Goal: Task Accomplishment & Management: Use online tool/utility

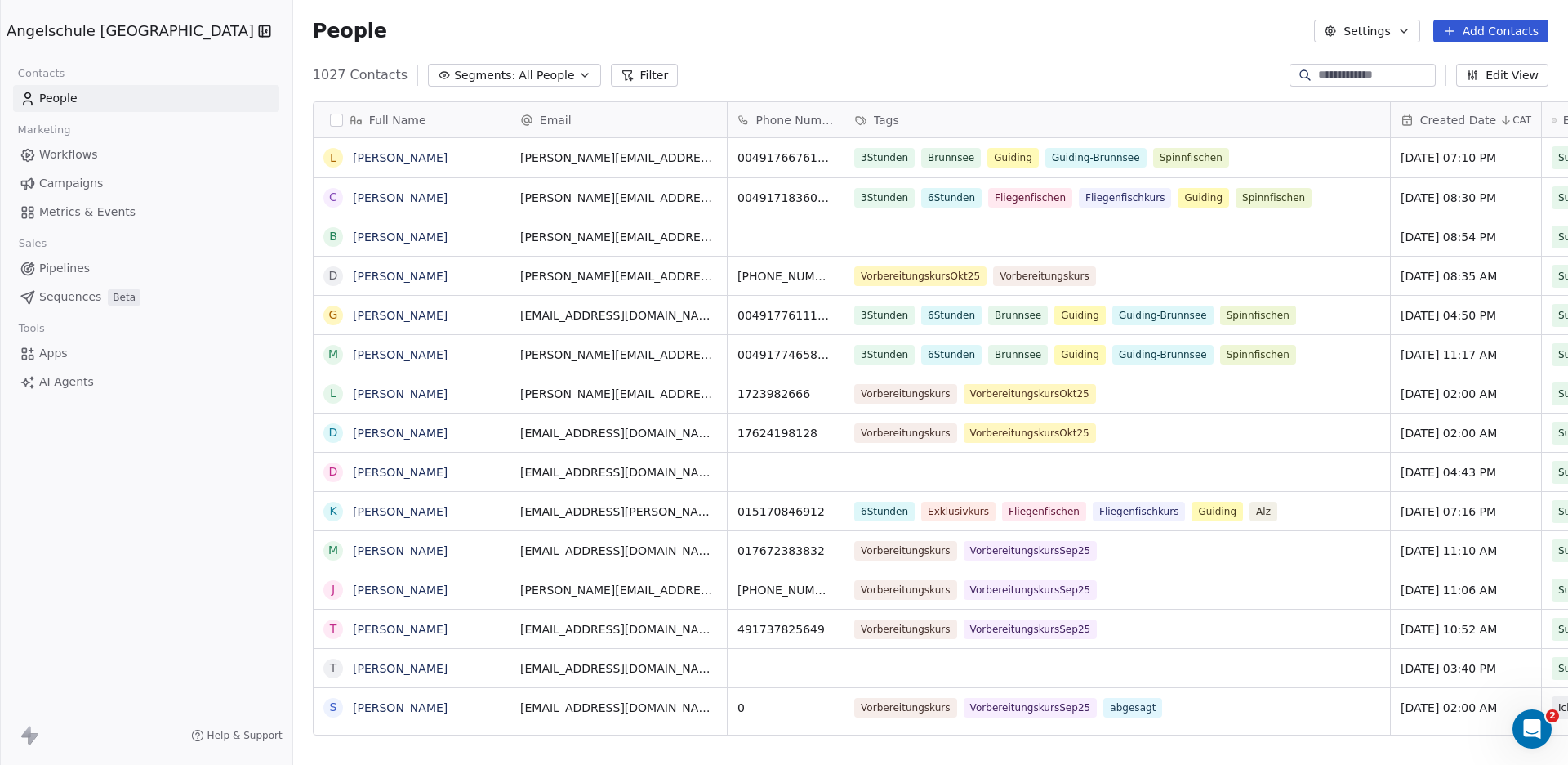
scroll to position [659, 1334]
click at [74, 178] on span "Campaigns" at bounding box center [71, 183] width 64 height 17
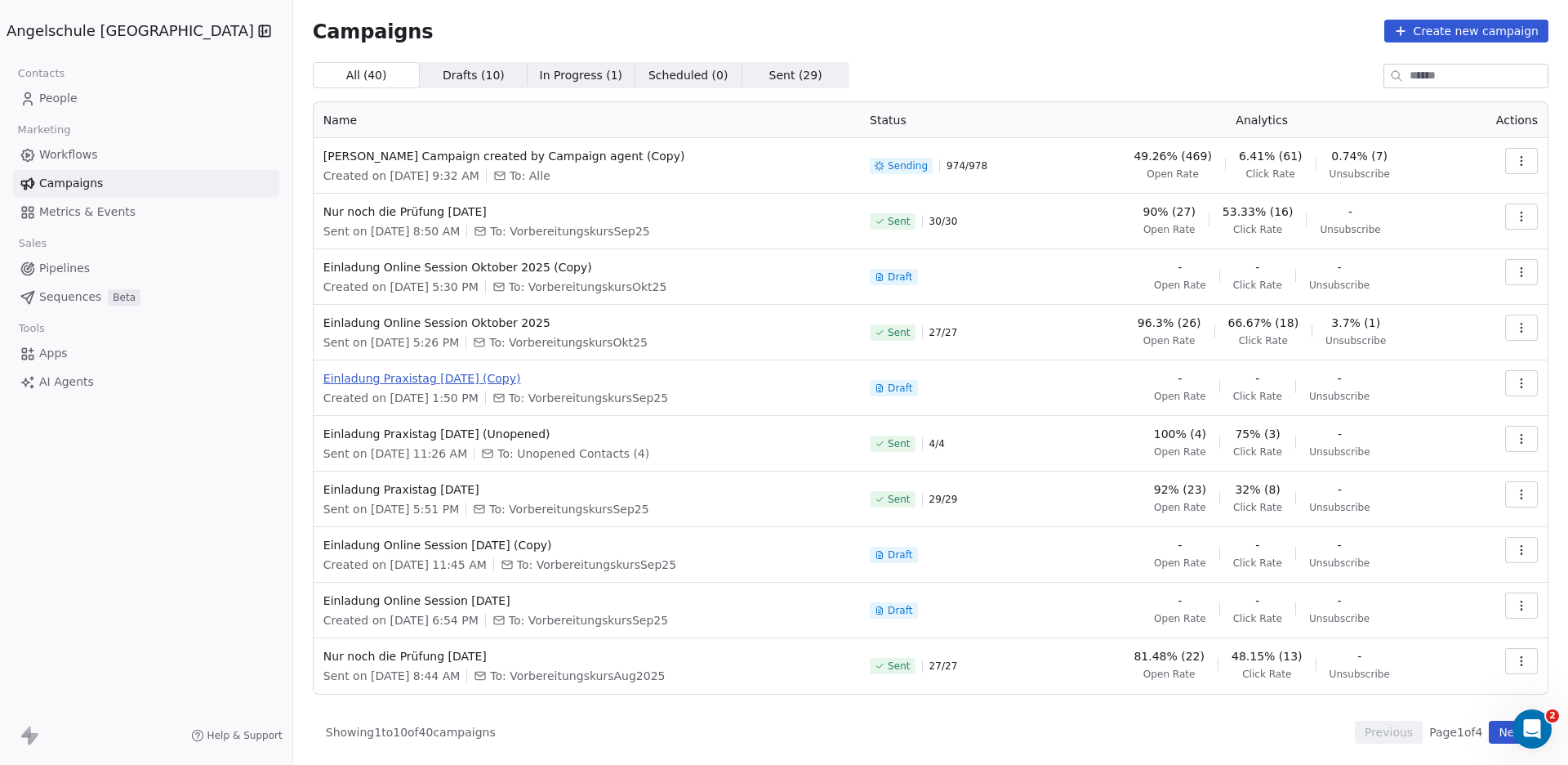
click at [397, 377] on span "Einladung Praxistag [DATE] (Copy)" at bounding box center [587, 378] width 527 height 17
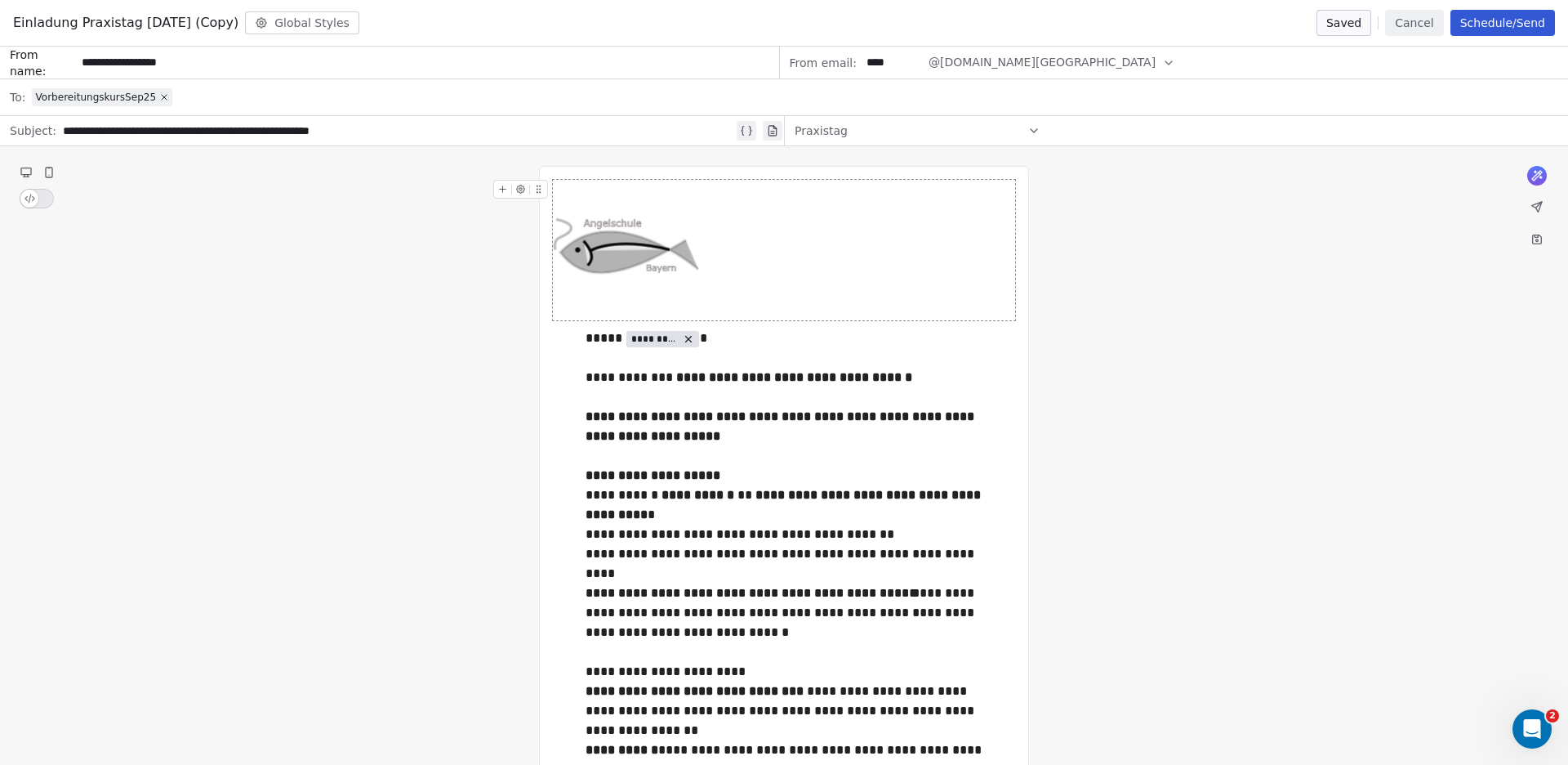
click at [1419, 16] on button "Cancel" at bounding box center [1415, 23] width 58 height 27
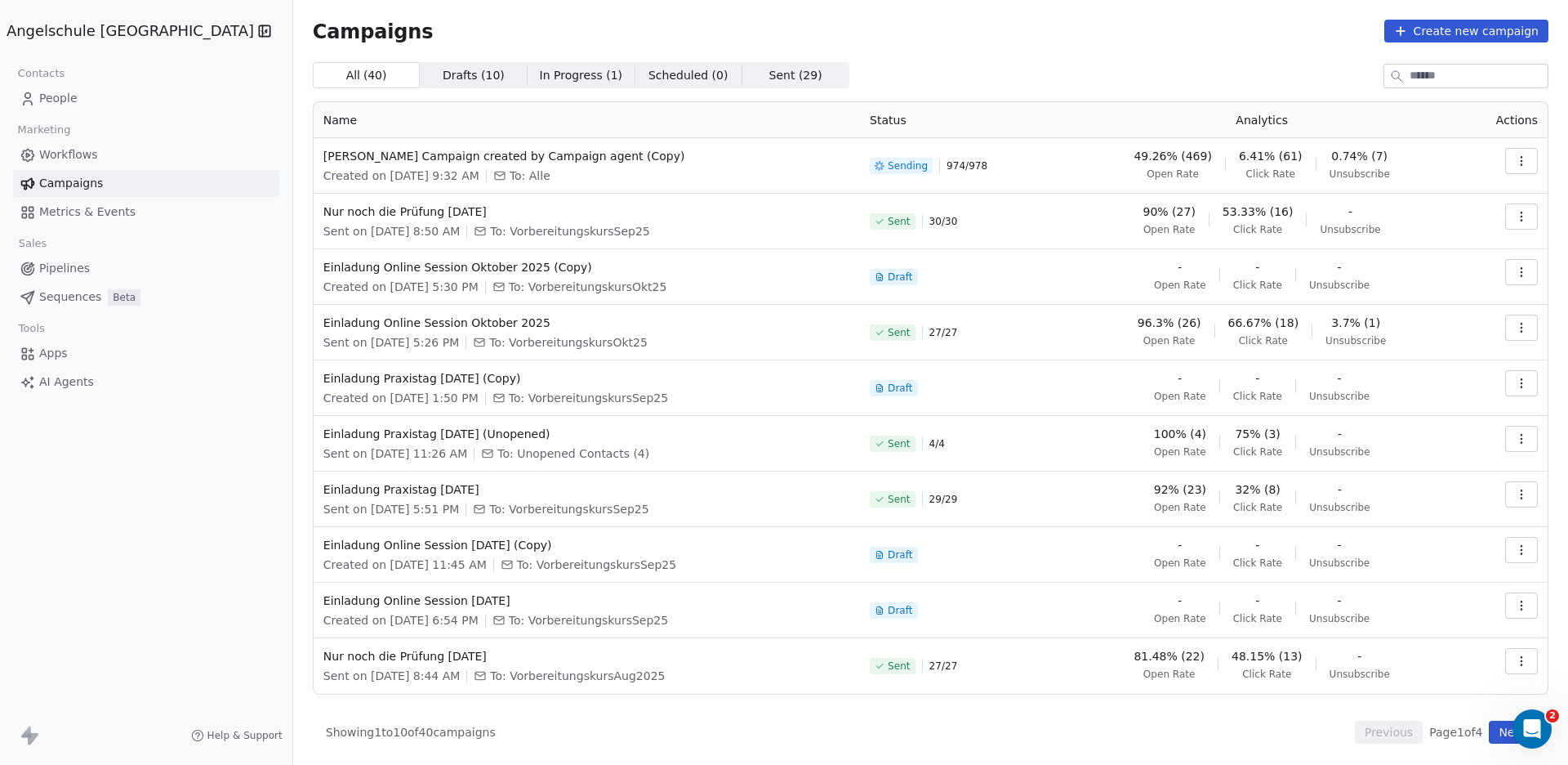
click at [1528, 373] on button "button" at bounding box center [1521, 383] width 32 height 27
click at [1411, 474] on span "Duplicate" at bounding box center [1423, 472] width 62 height 20
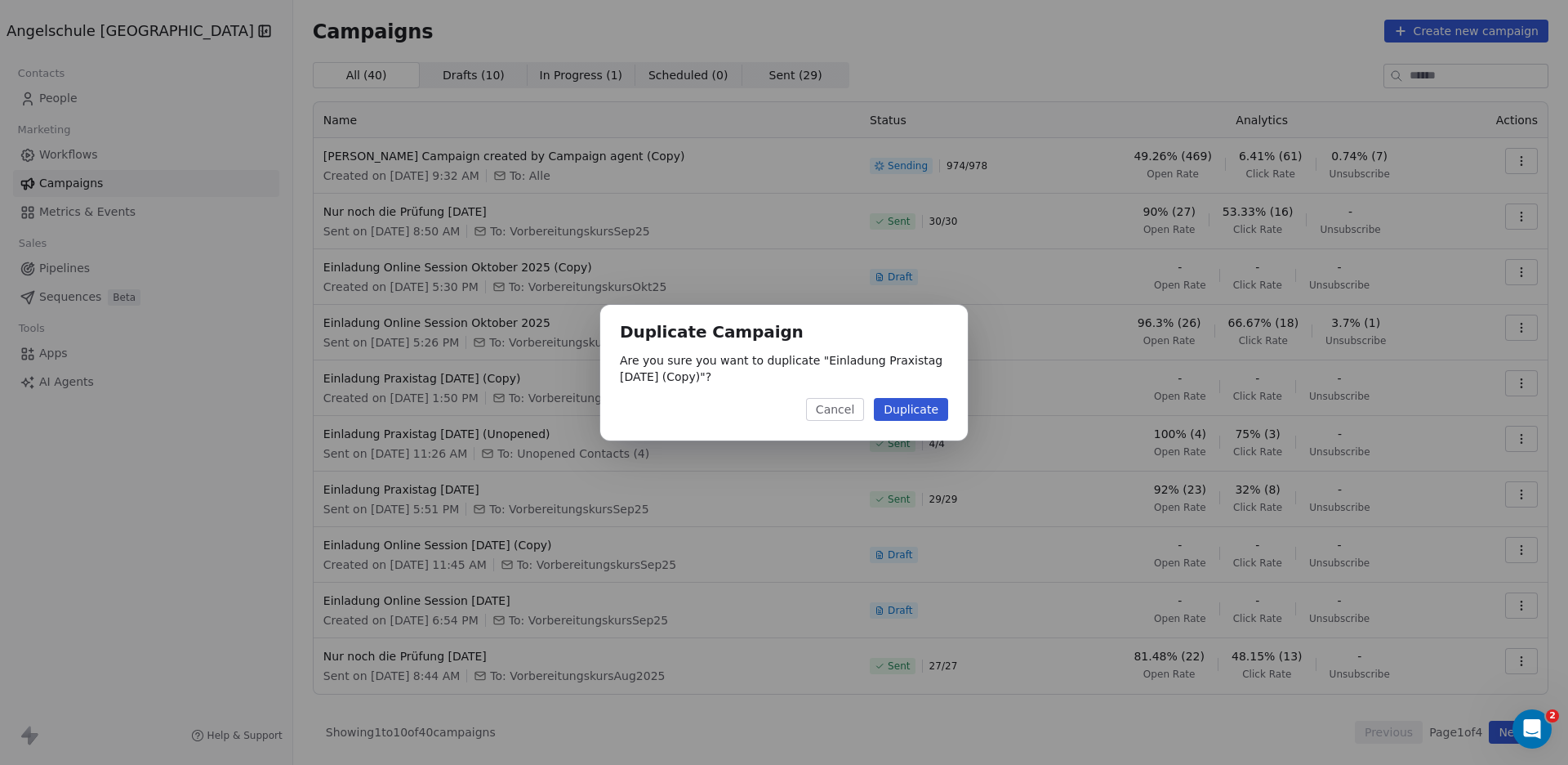
click at [911, 399] on button "Duplicate" at bounding box center [911, 409] width 75 height 23
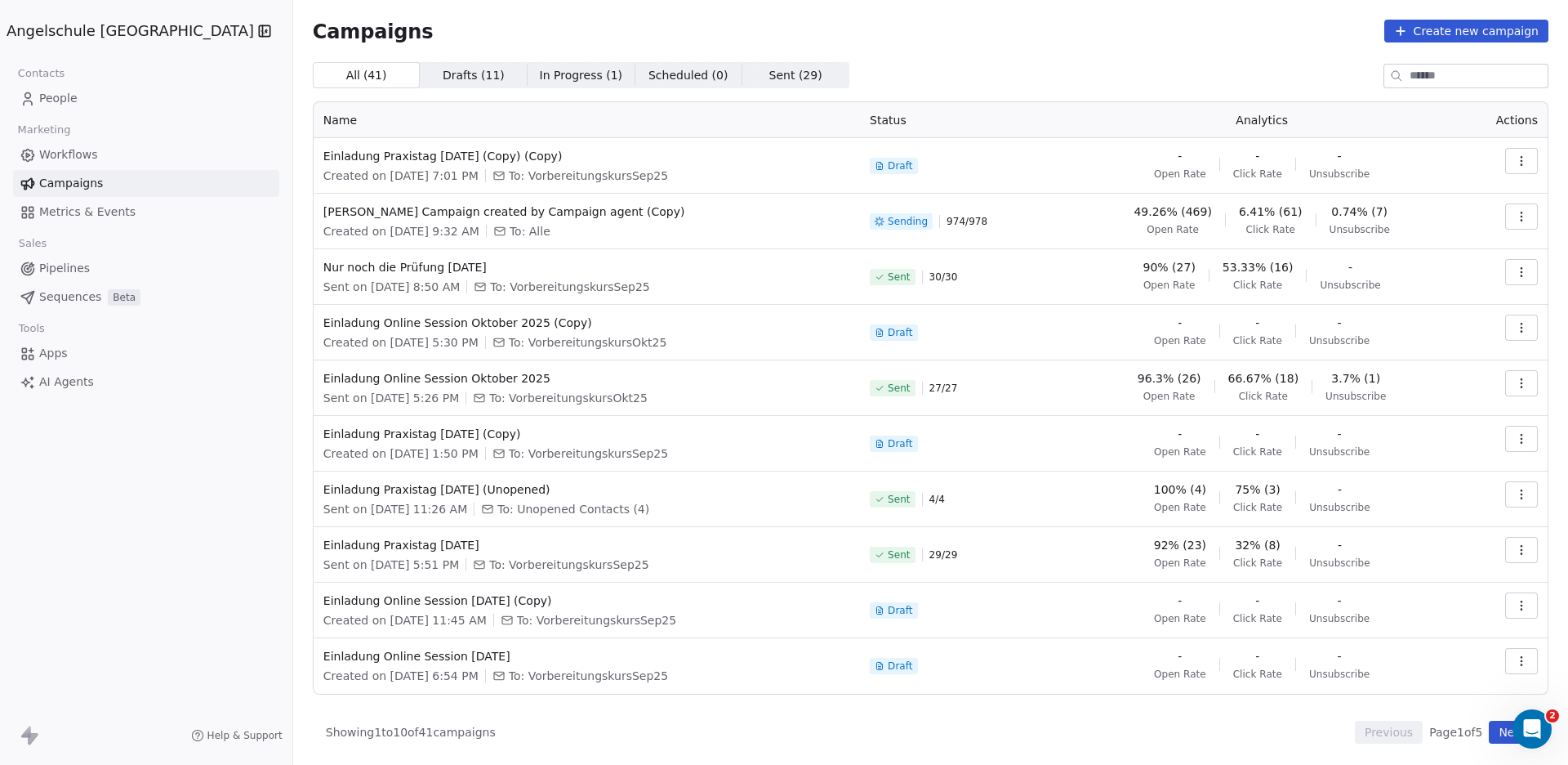
click at [1516, 157] on icon "button" at bounding box center [1522, 161] width 13 height 13
click at [1390, 212] on div "Rename" at bounding box center [1410, 224] width 90 height 27
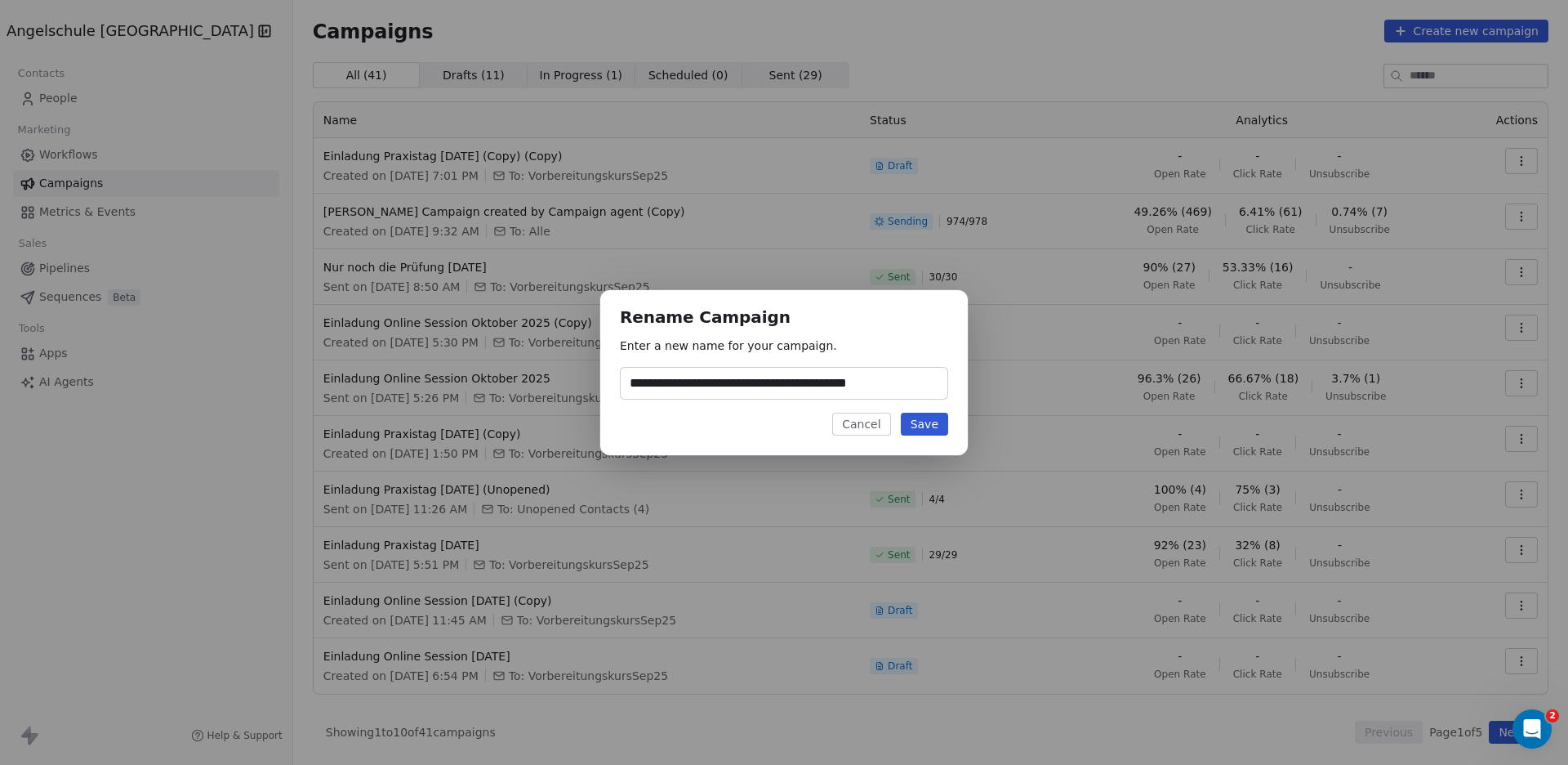
click at [764, 383] on input "**********" at bounding box center [784, 382] width 327 height 31
drag, startPoint x: 915, startPoint y: 385, endPoint x: 816, endPoint y: 395, distance: 99.5
click at [816, 395] on input "**********" at bounding box center [784, 382] width 327 height 31
type input "**********"
click at [926, 417] on button "Save" at bounding box center [924, 424] width 47 height 23
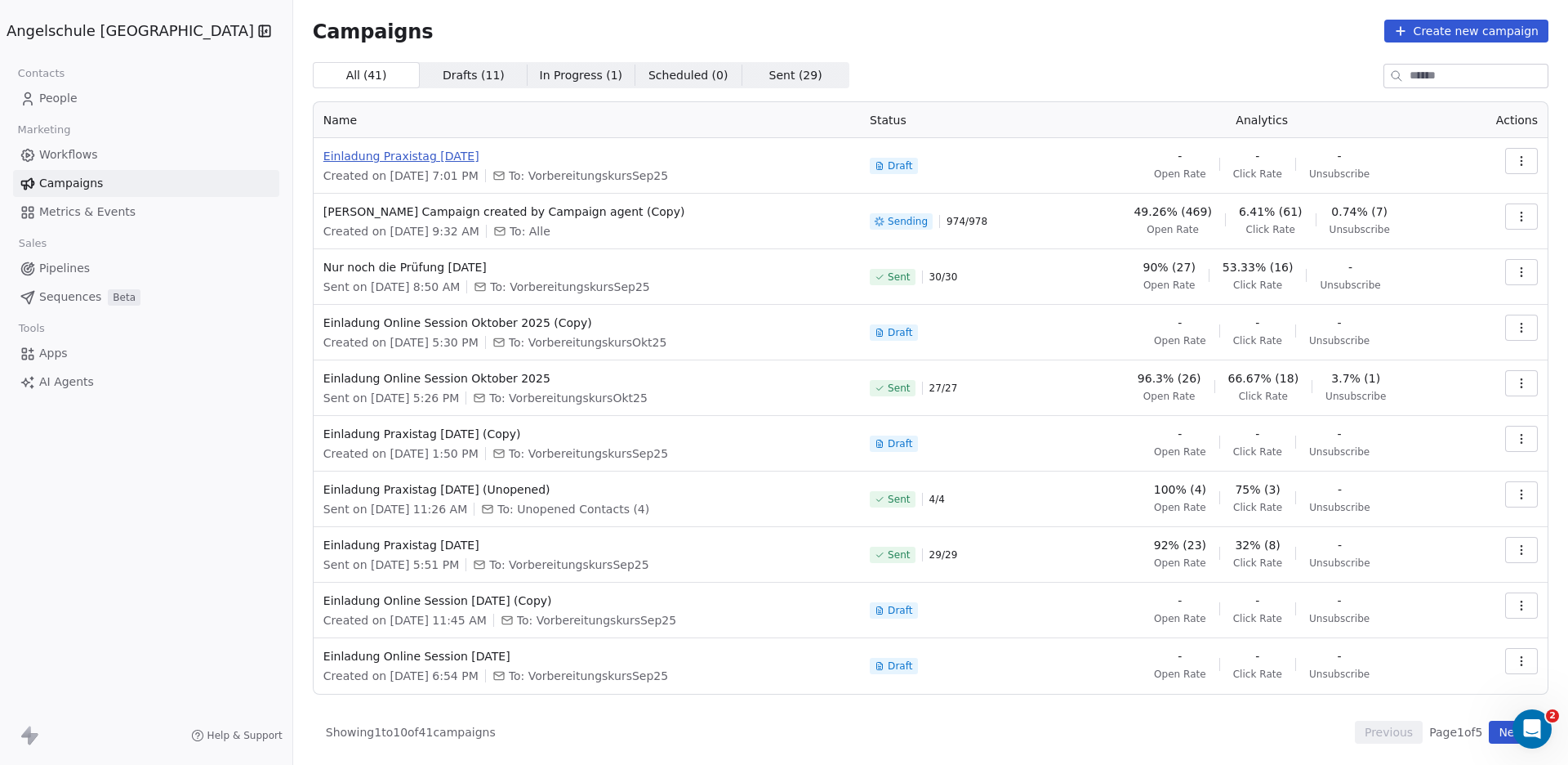
click at [362, 151] on span "Einladung Praxistag [DATE]" at bounding box center [587, 156] width 527 height 17
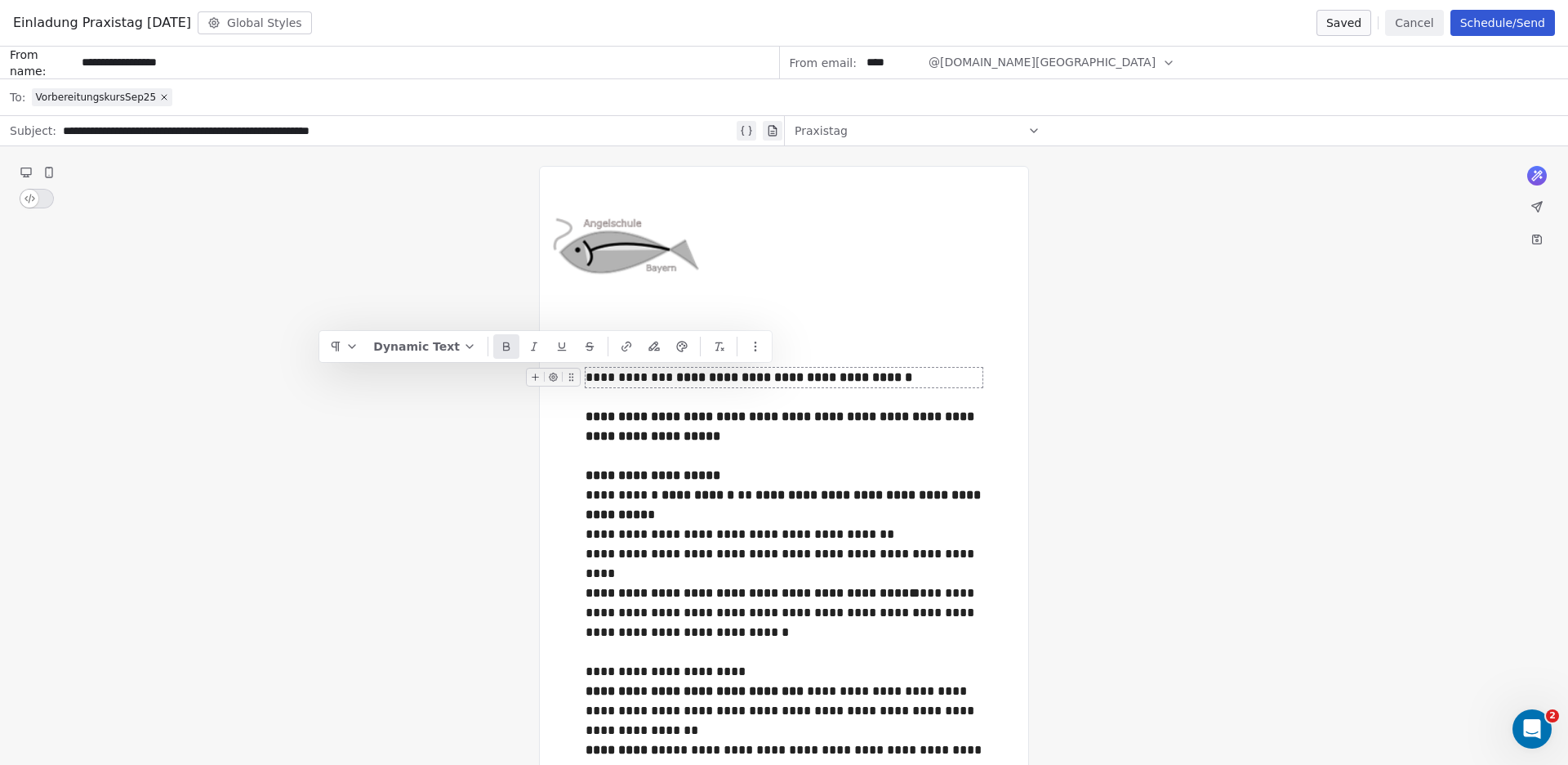
drag, startPoint x: 771, startPoint y: 377, endPoint x: 731, endPoint y: 383, distance: 40.4
click at [729, 380] on strong "**********" at bounding box center [794, 377] width 236 height 12
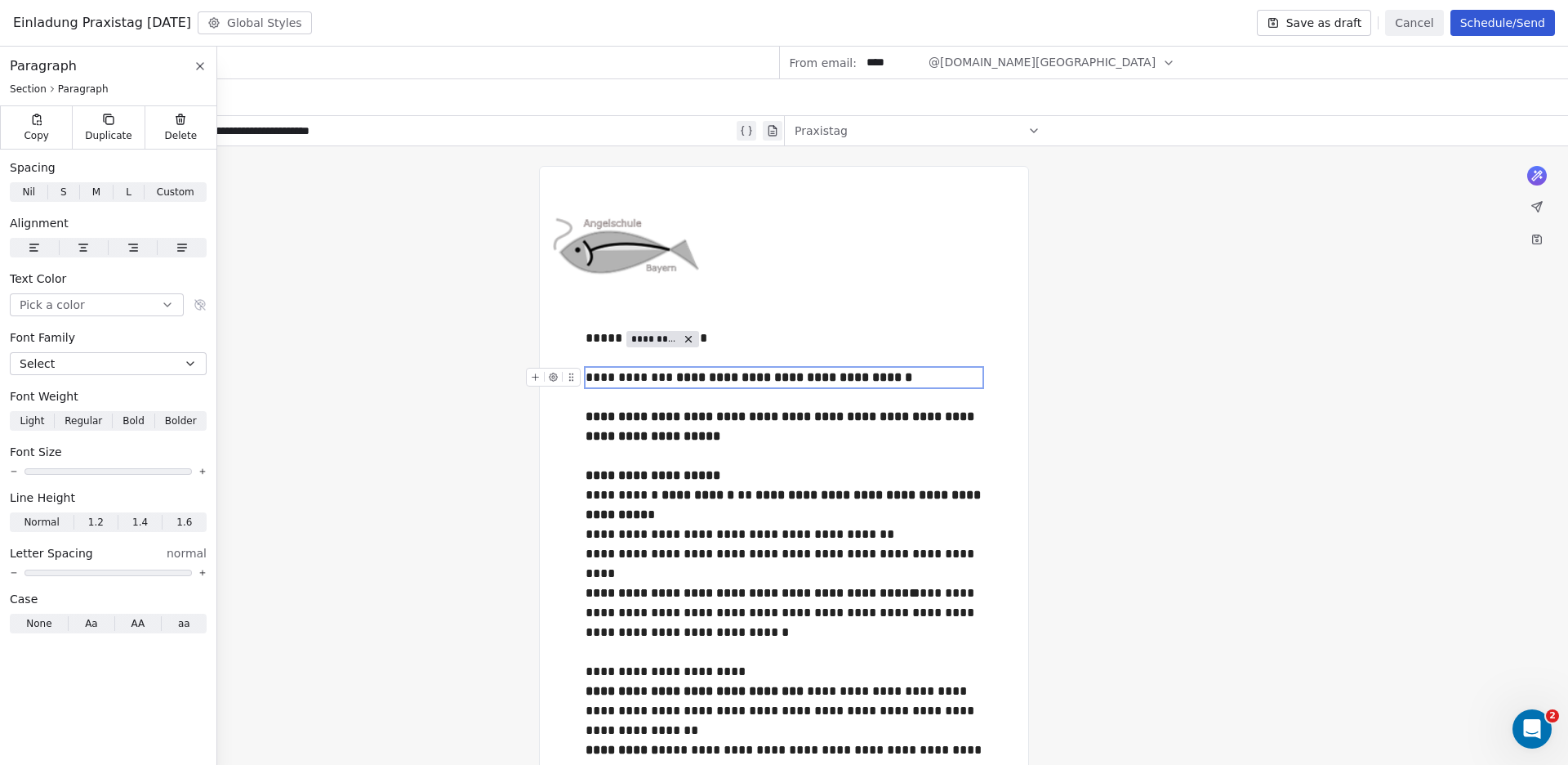
click at [804, 378] on strong "**********" at bounding box center [794, 377] width 236 height 12
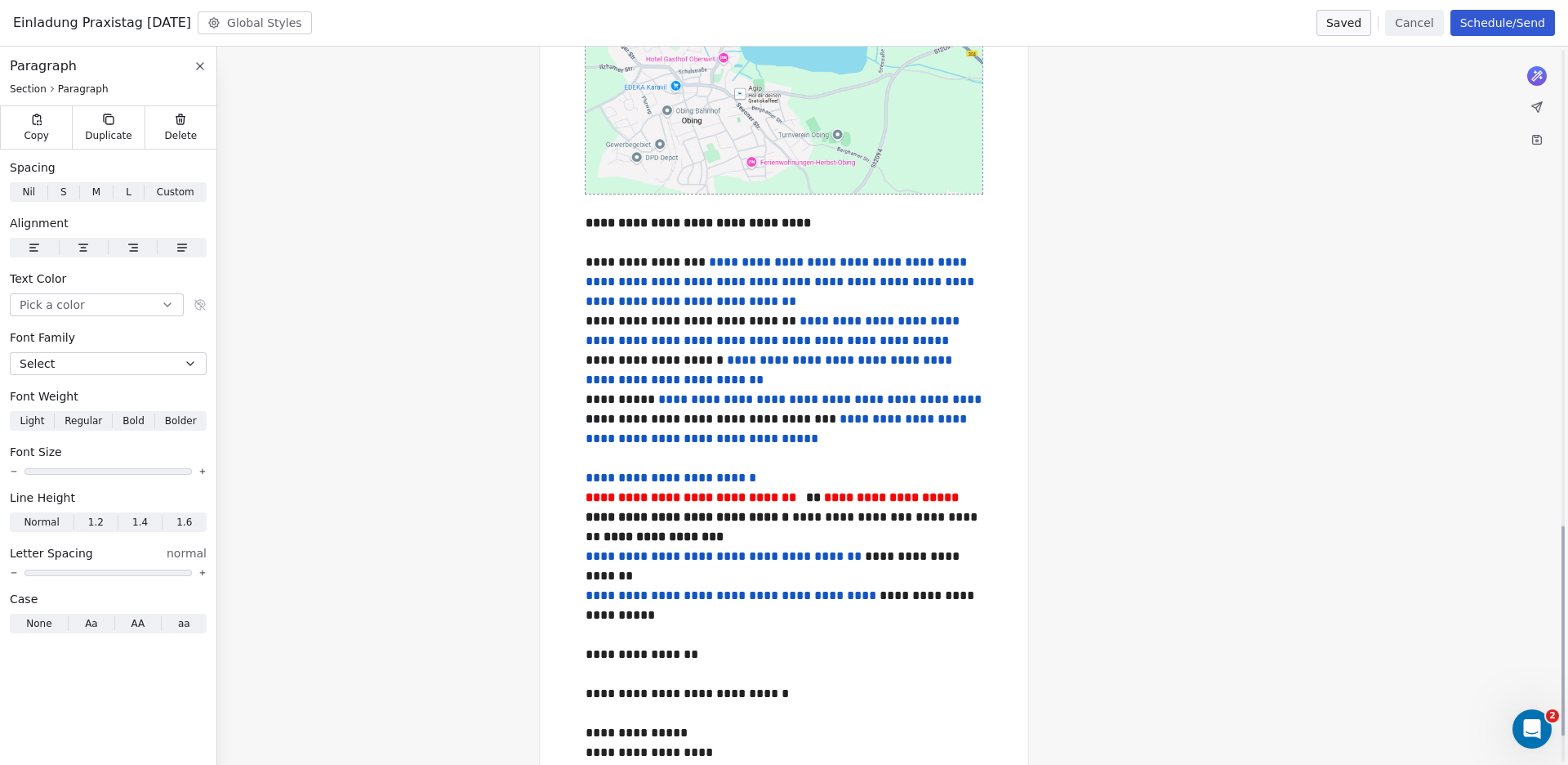
scroll to position [1691, 0]
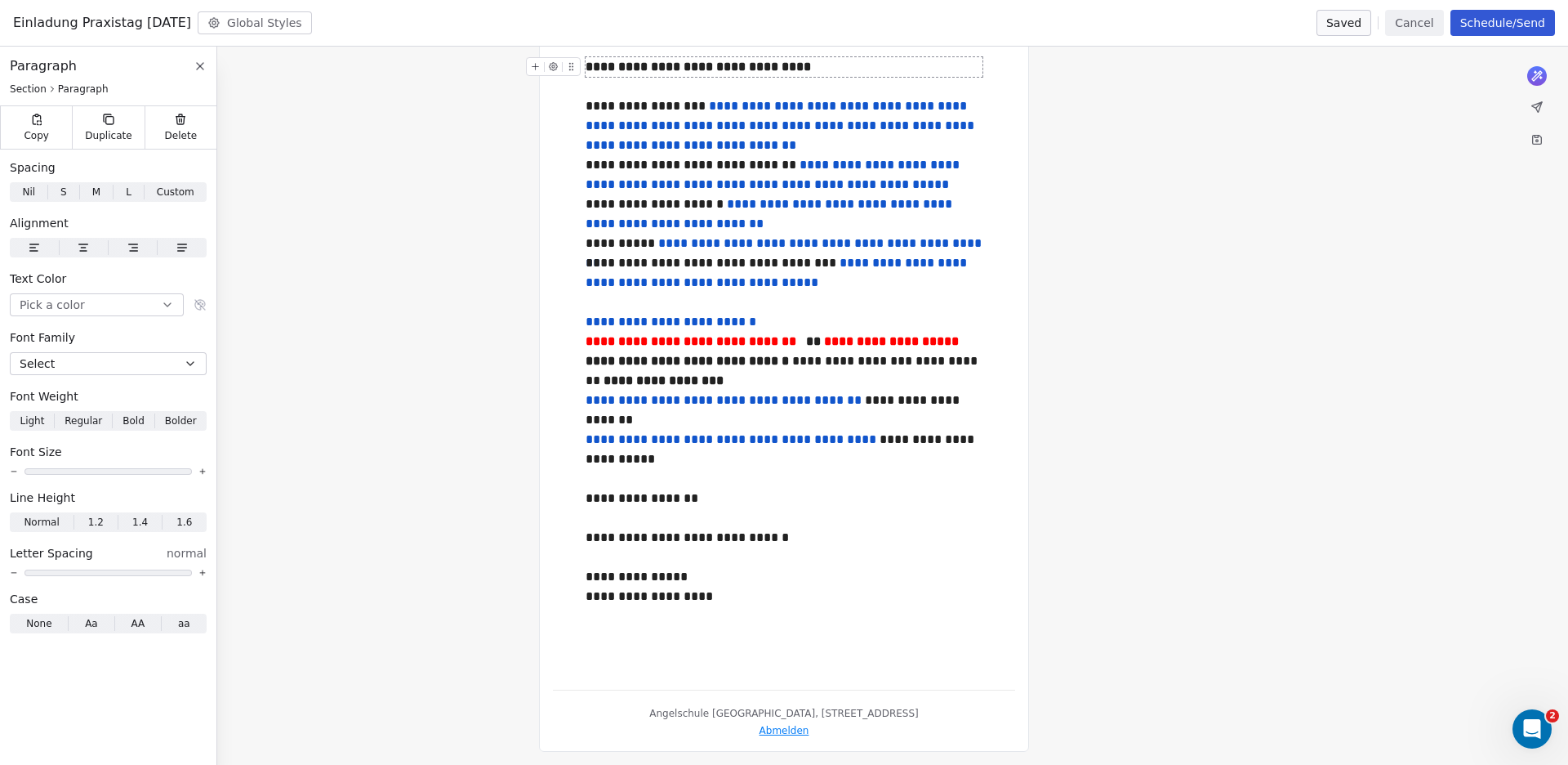
click at [768, 73] on strong "**********" at bounding box center [699, 66] width 226 height 12
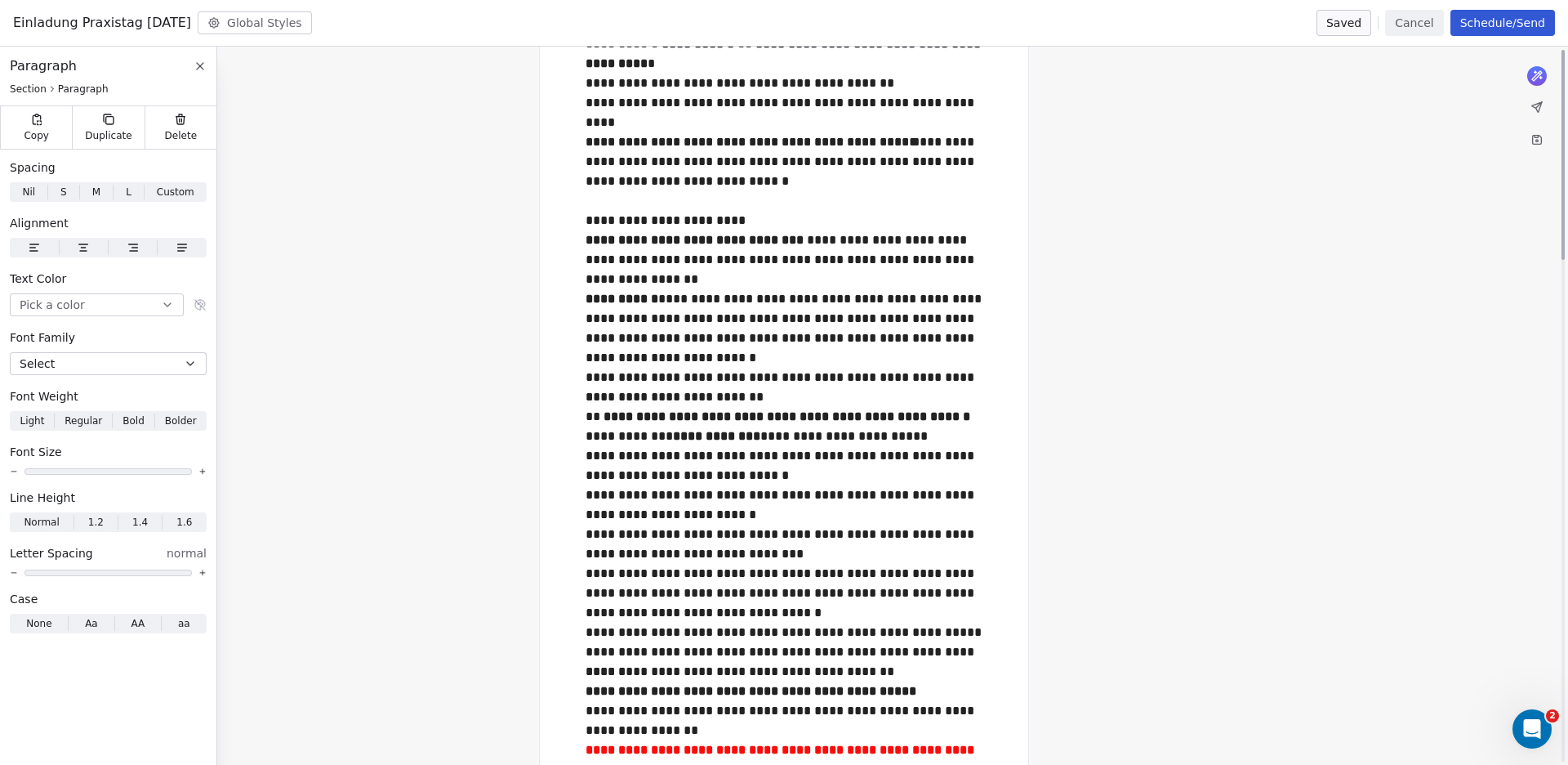
scroll to position [0, 0]
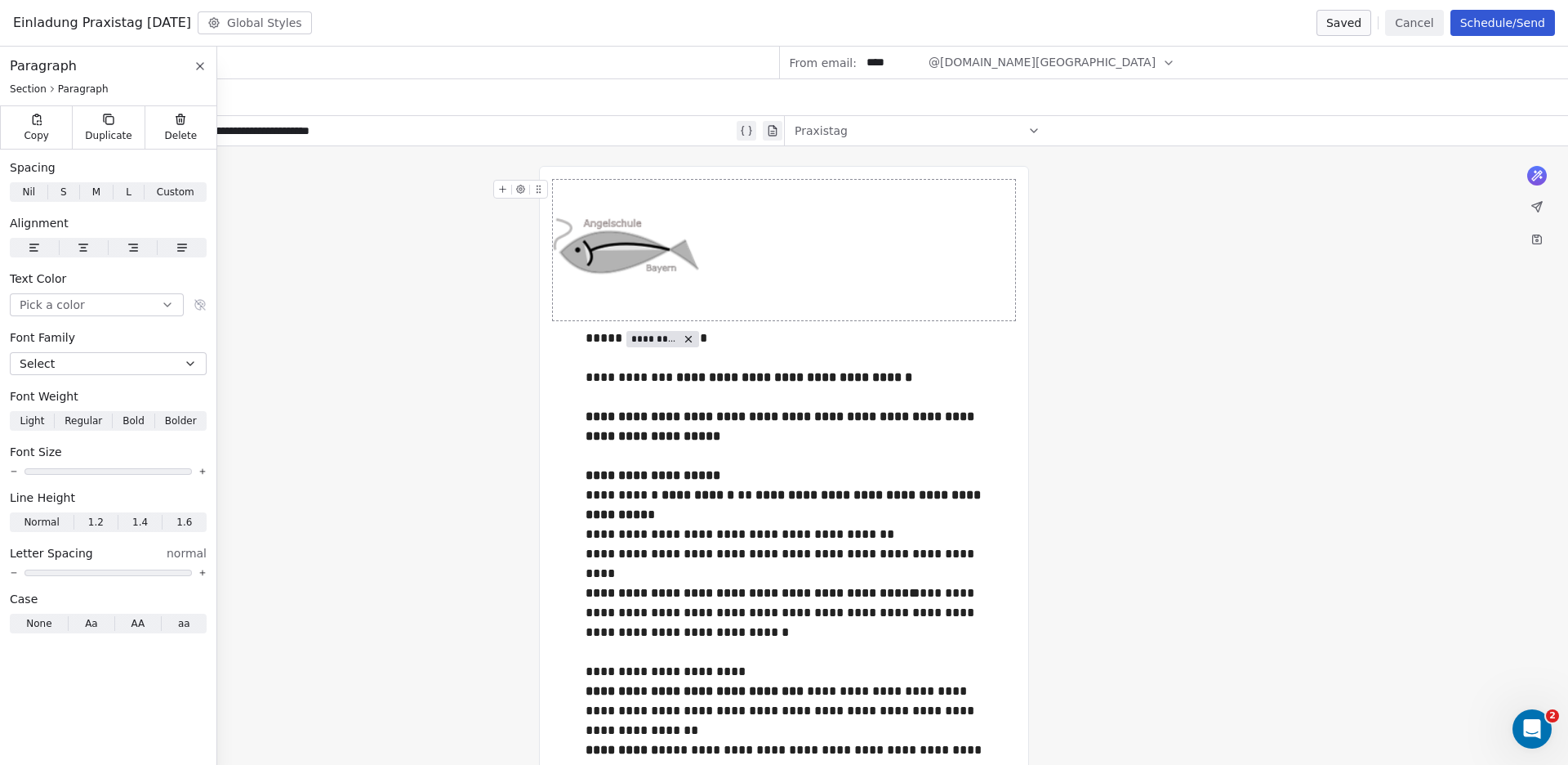
drag, startPoint x: 488, startPoint y: 96, endPoint x: 304, endPoint y: 101, distance: 184.1
click at [487, 96] on div "VorbereitungskursSep25" at bounding box center [795, 96] width 1527 height 36
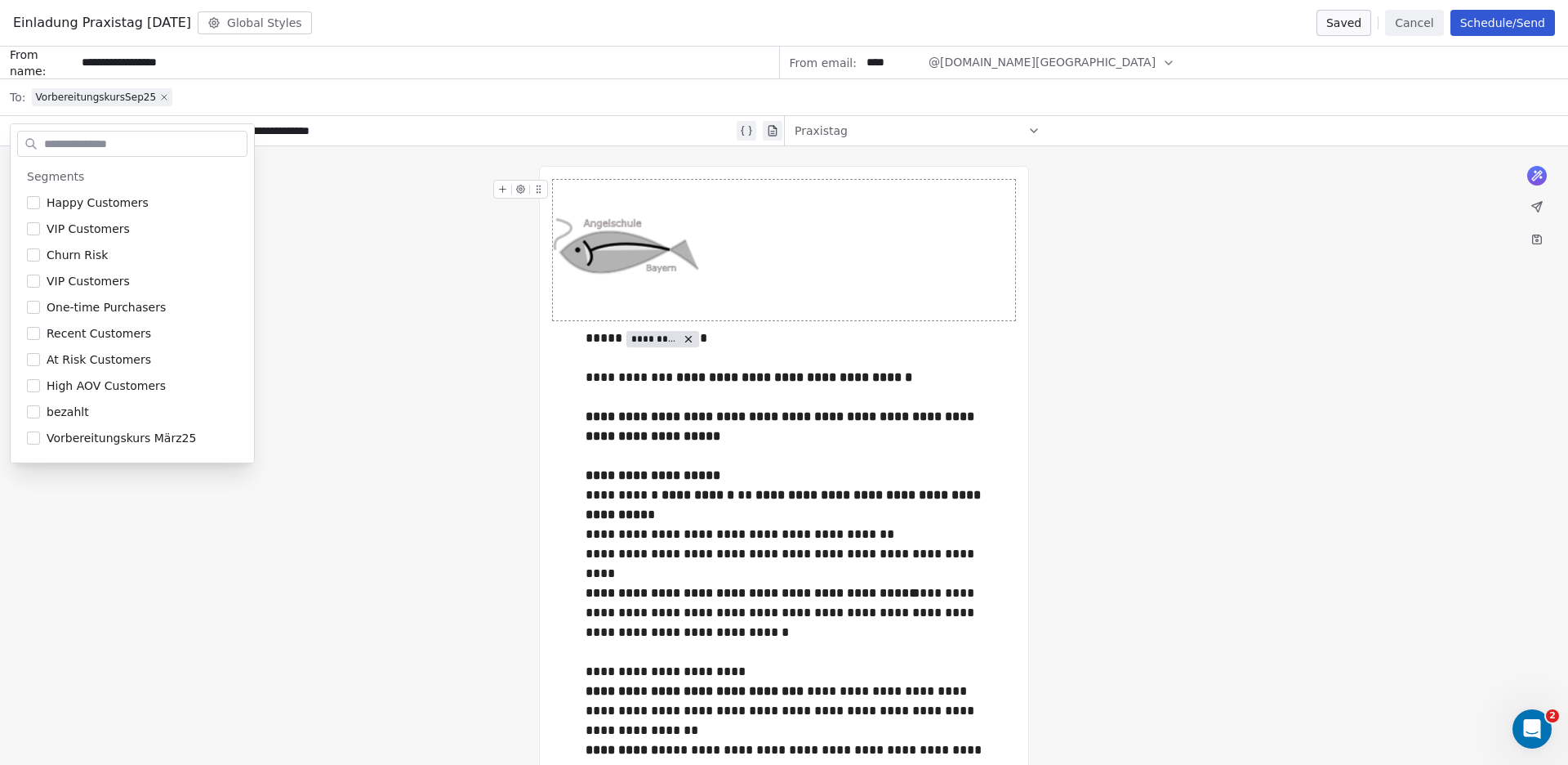
click at [159, 95] on icon at bounding box center [164, 97] width 10 height 10
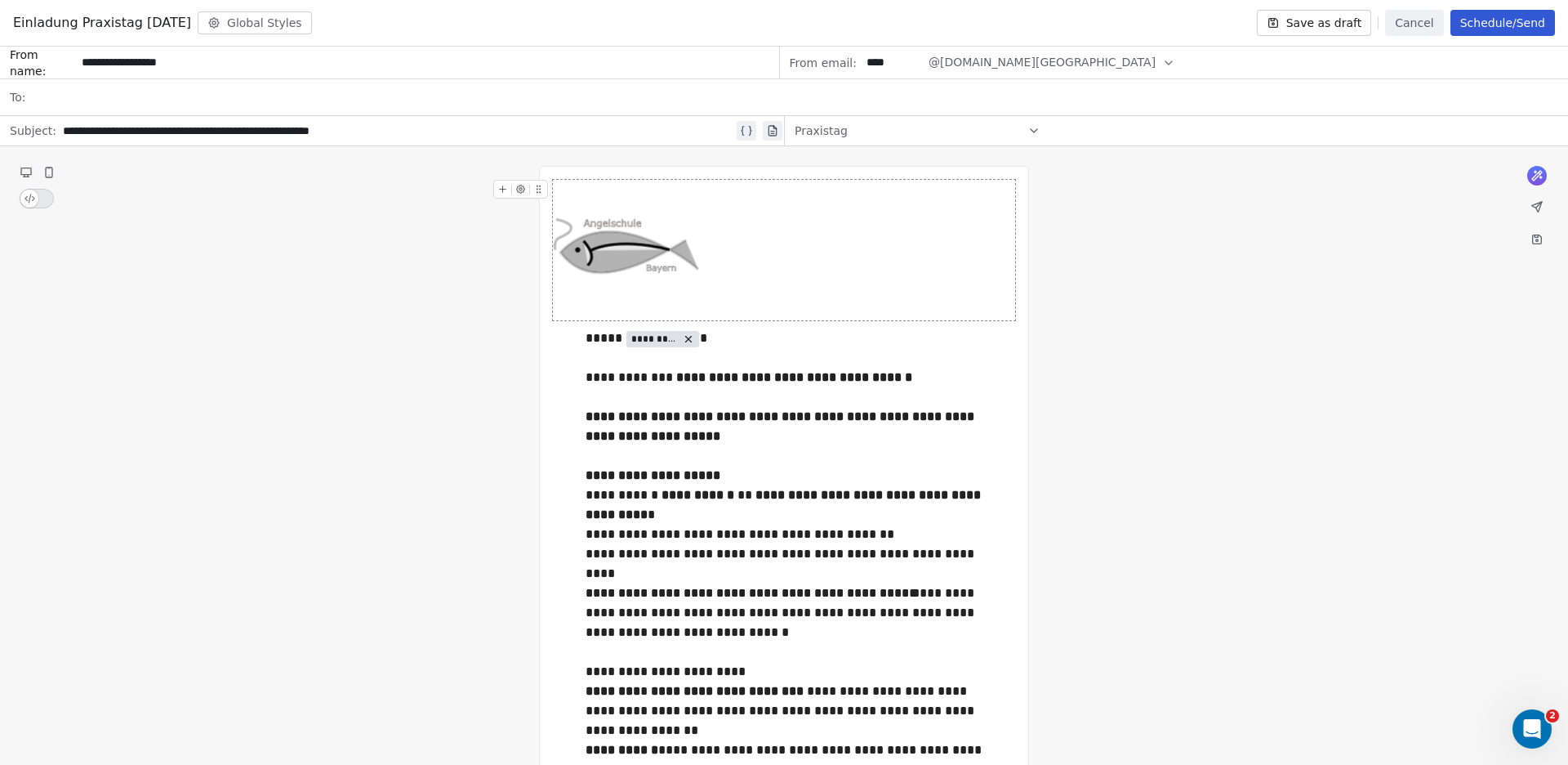
click at [148, 95] on div at bounding box center [795, 96] width 1527 height 36
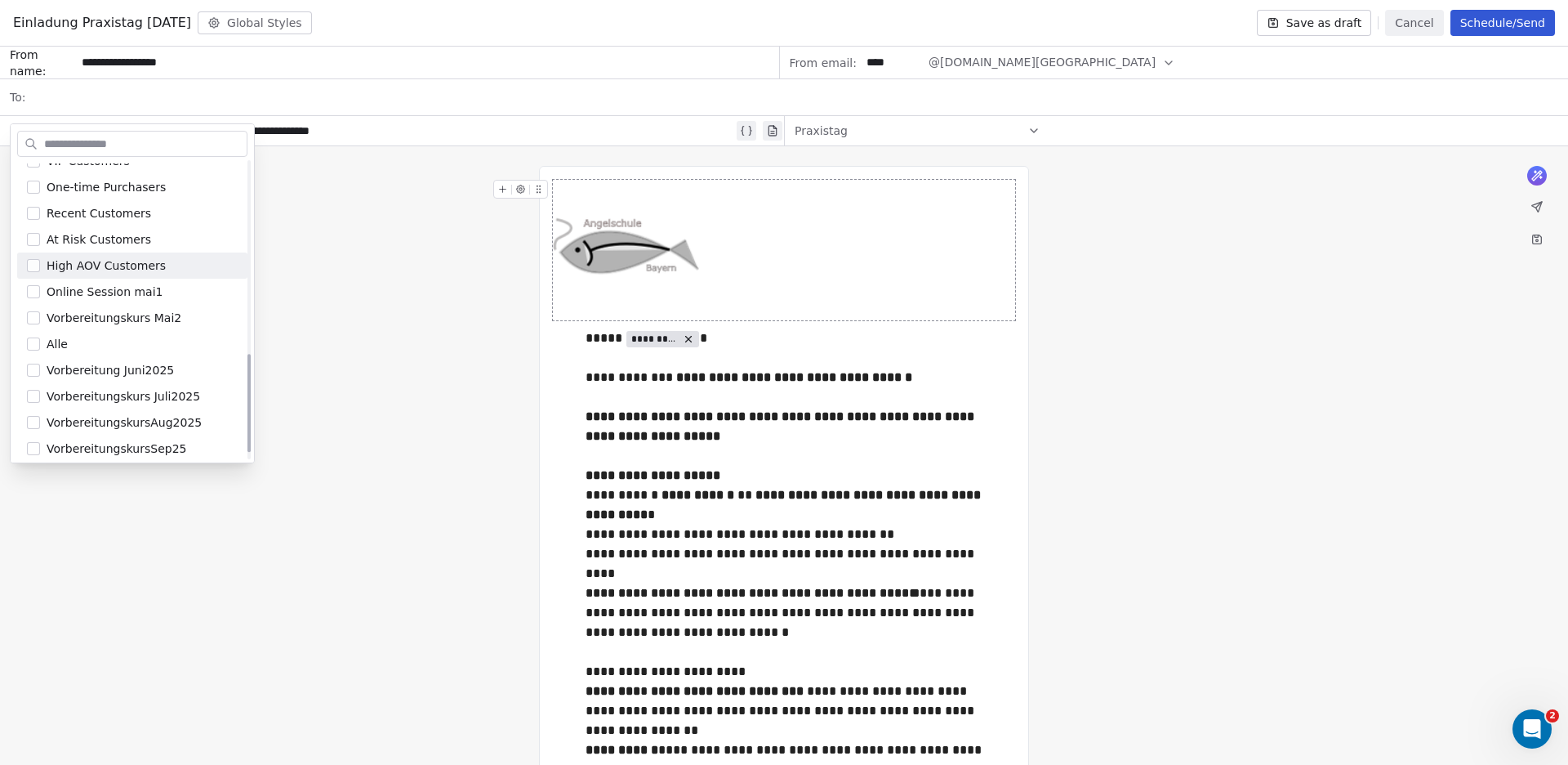
scroll to position [597, 0]
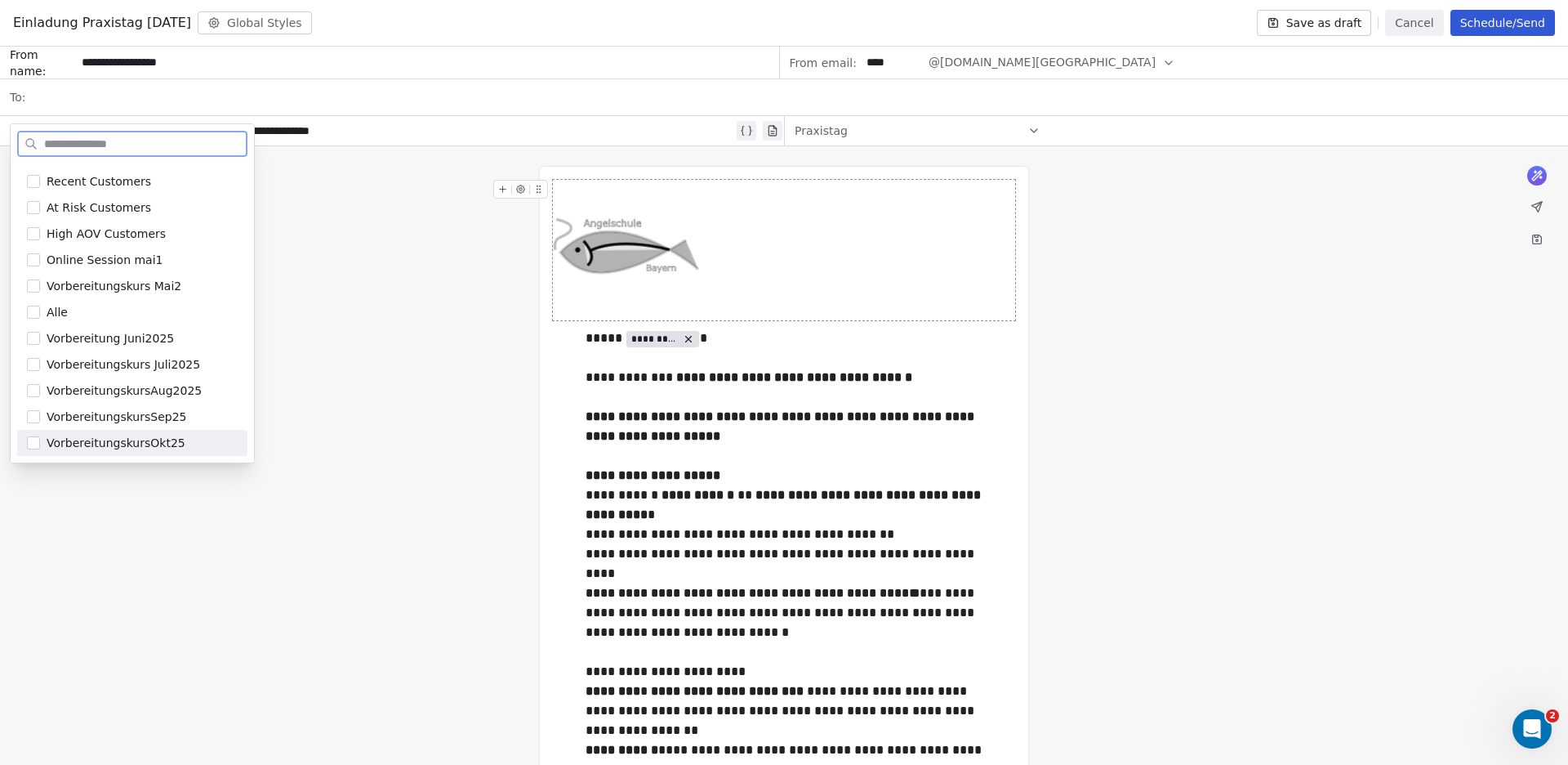
click at [32, 442] on button "Suggestions" at bounding box center [33, 443] width 13 height 13
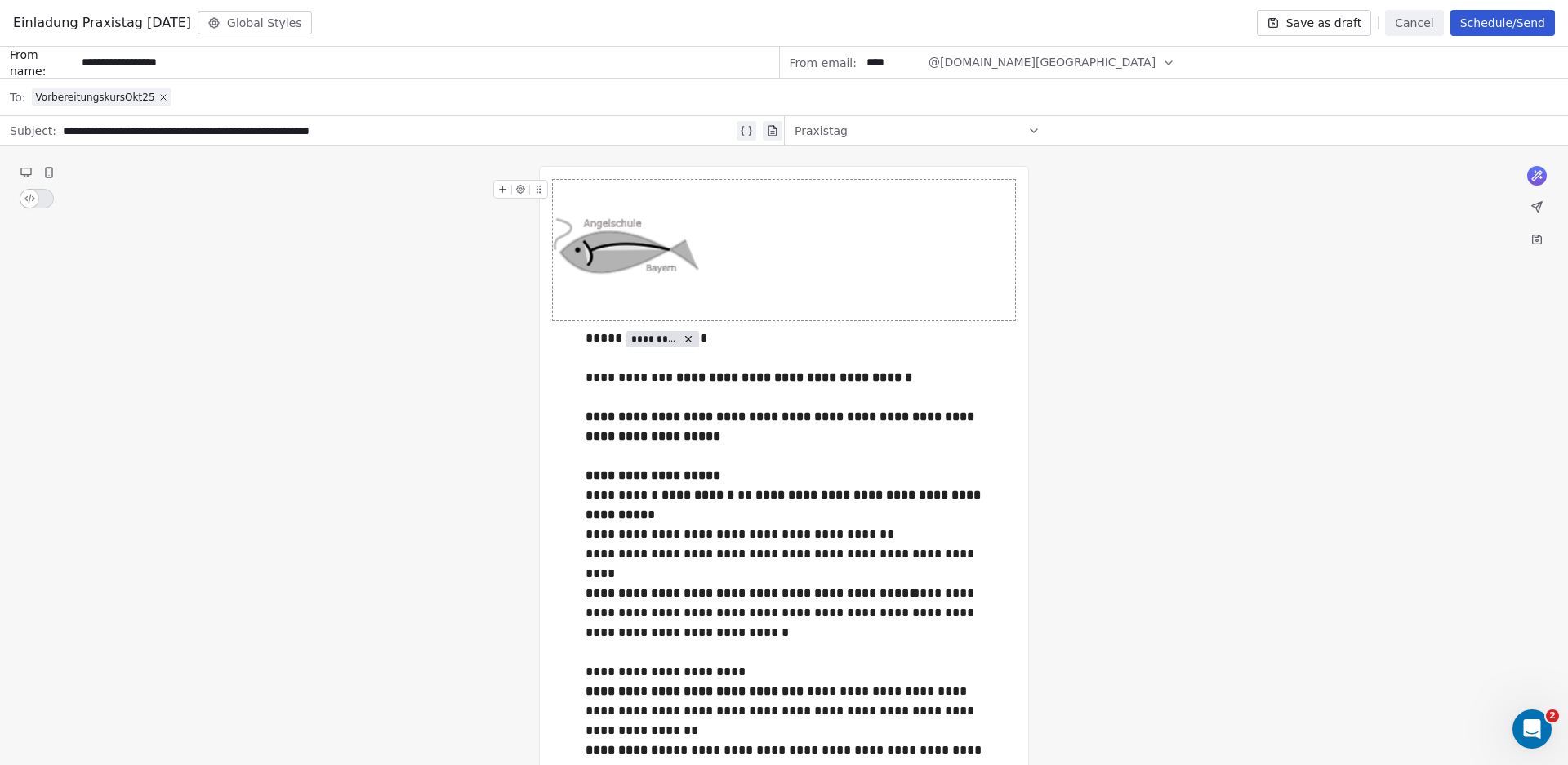
click at [1325, 22] on button "Save as draft" at bounding box center [1314, 23] width 115 height 27
click at [1535, 204] on icon at bounding box center [1537, 207] width 10 height 10
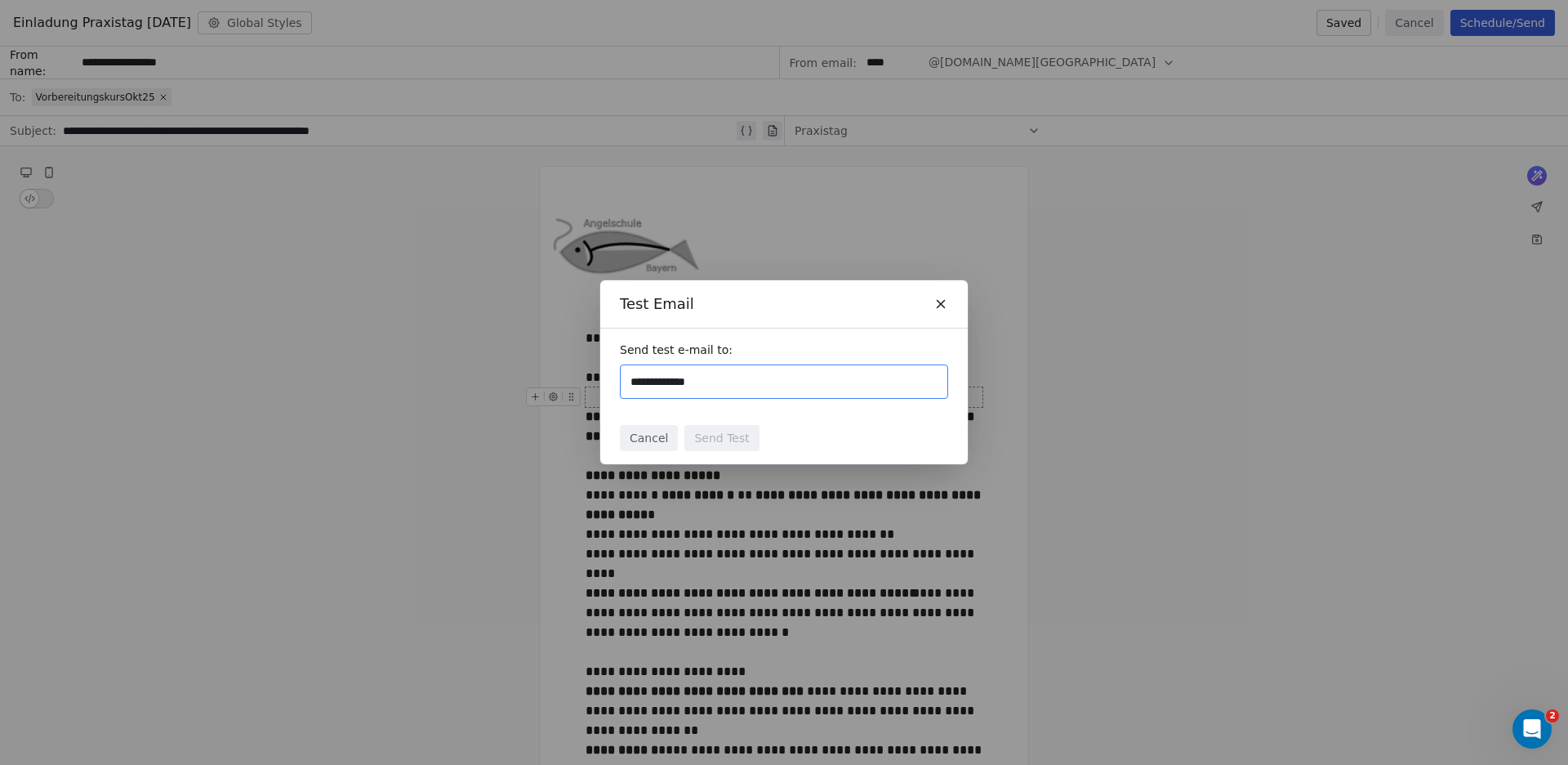
type input "**********"
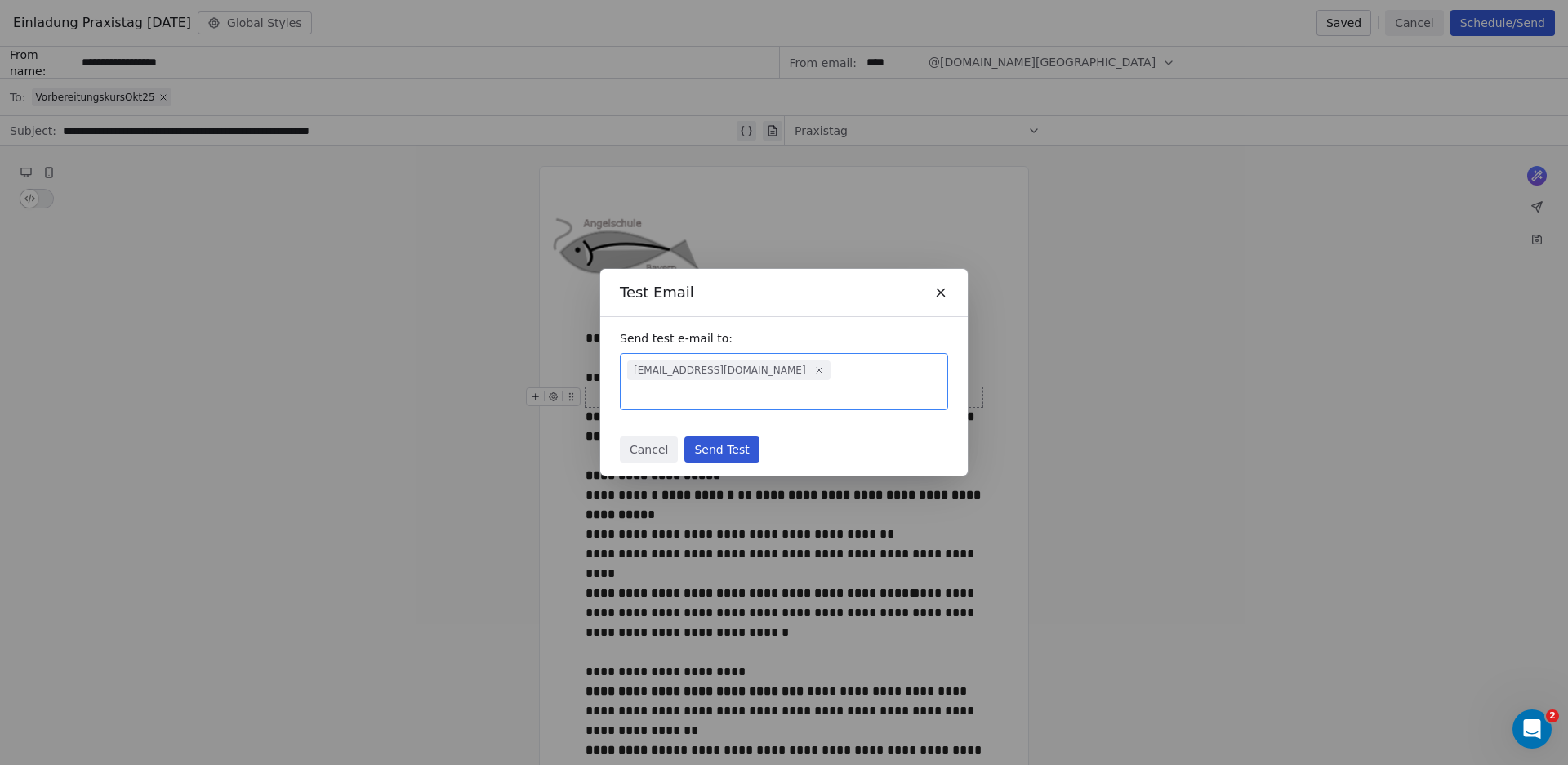
click at [716, 440] on button "Send Test" at bounding box center [722, 450] width 75 height 27
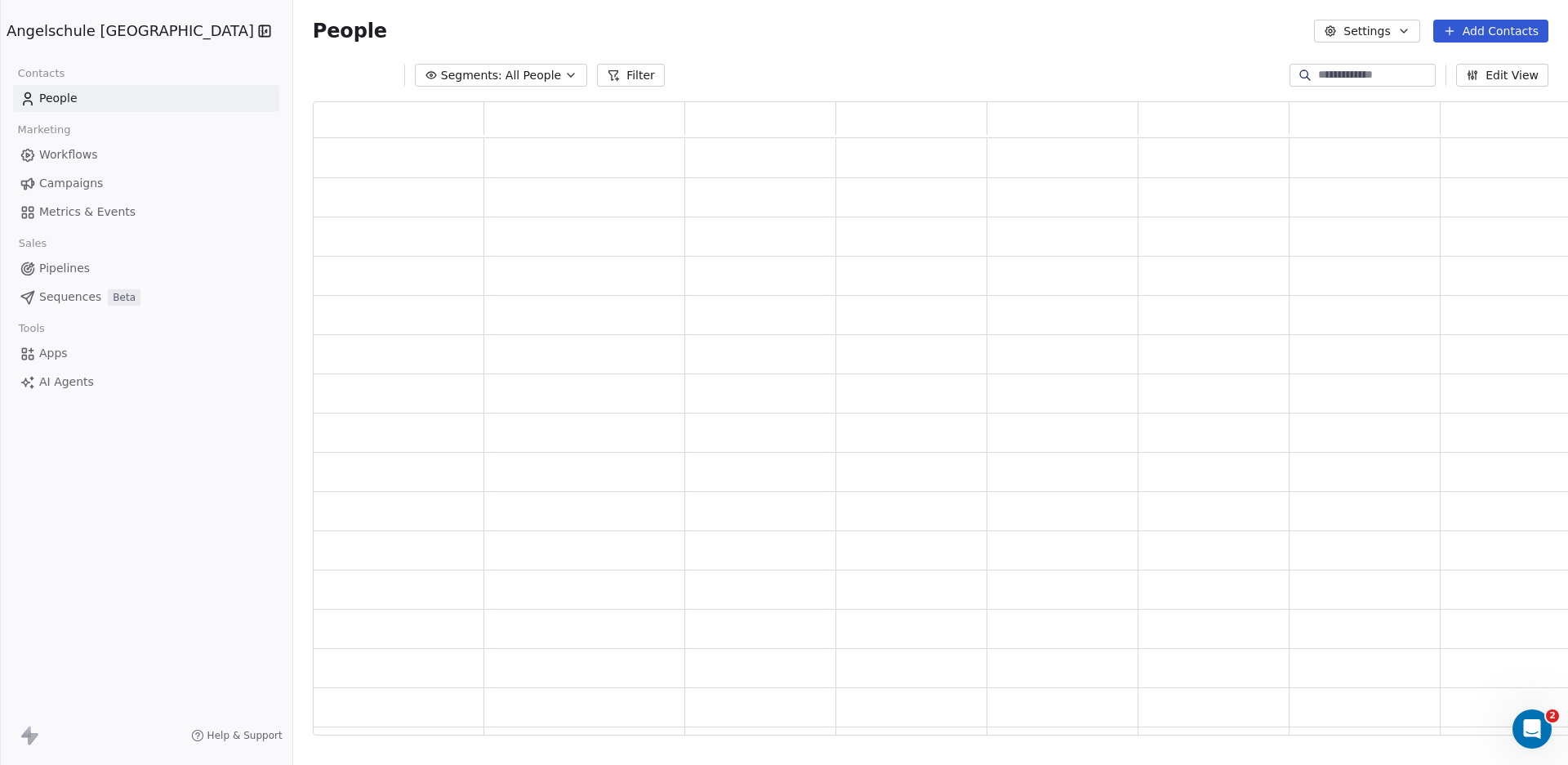
scroll to position [619, 1294]
click at [56, 101] on span "People" at bounding box center [58, 98] width 38 height 17
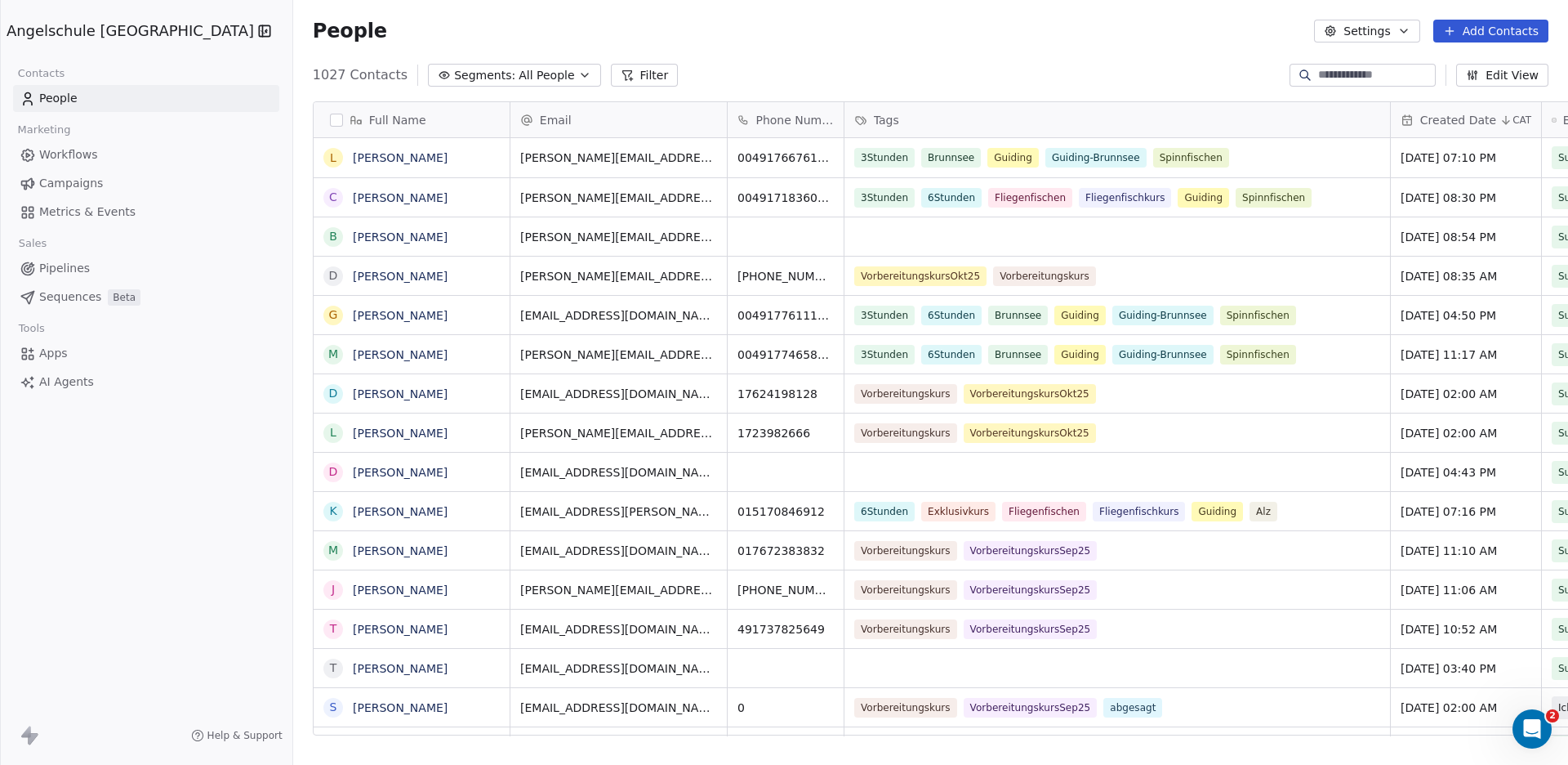
scroll to position [659, 1334]
click at [1322, 71] on input at bounding box center [1376, 76] width 114 height 17
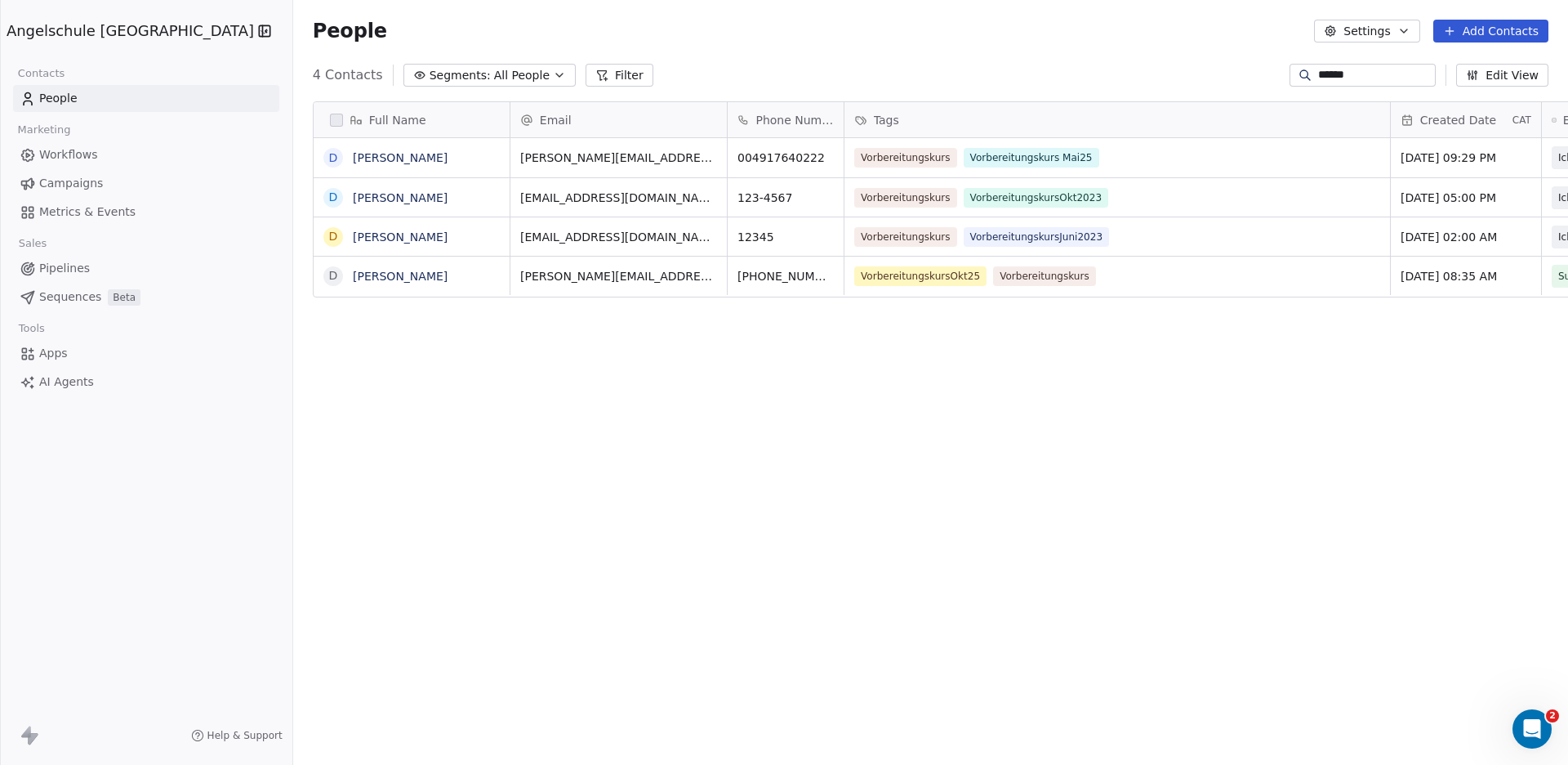
drag, startPoint x: 1351, startPoint y: 78, endPoint x: 1273, endPoint y: 77, distance: 78.0
click at [1318, 77] on input "******" at bounding box center [1376, 76] width 114 height 17
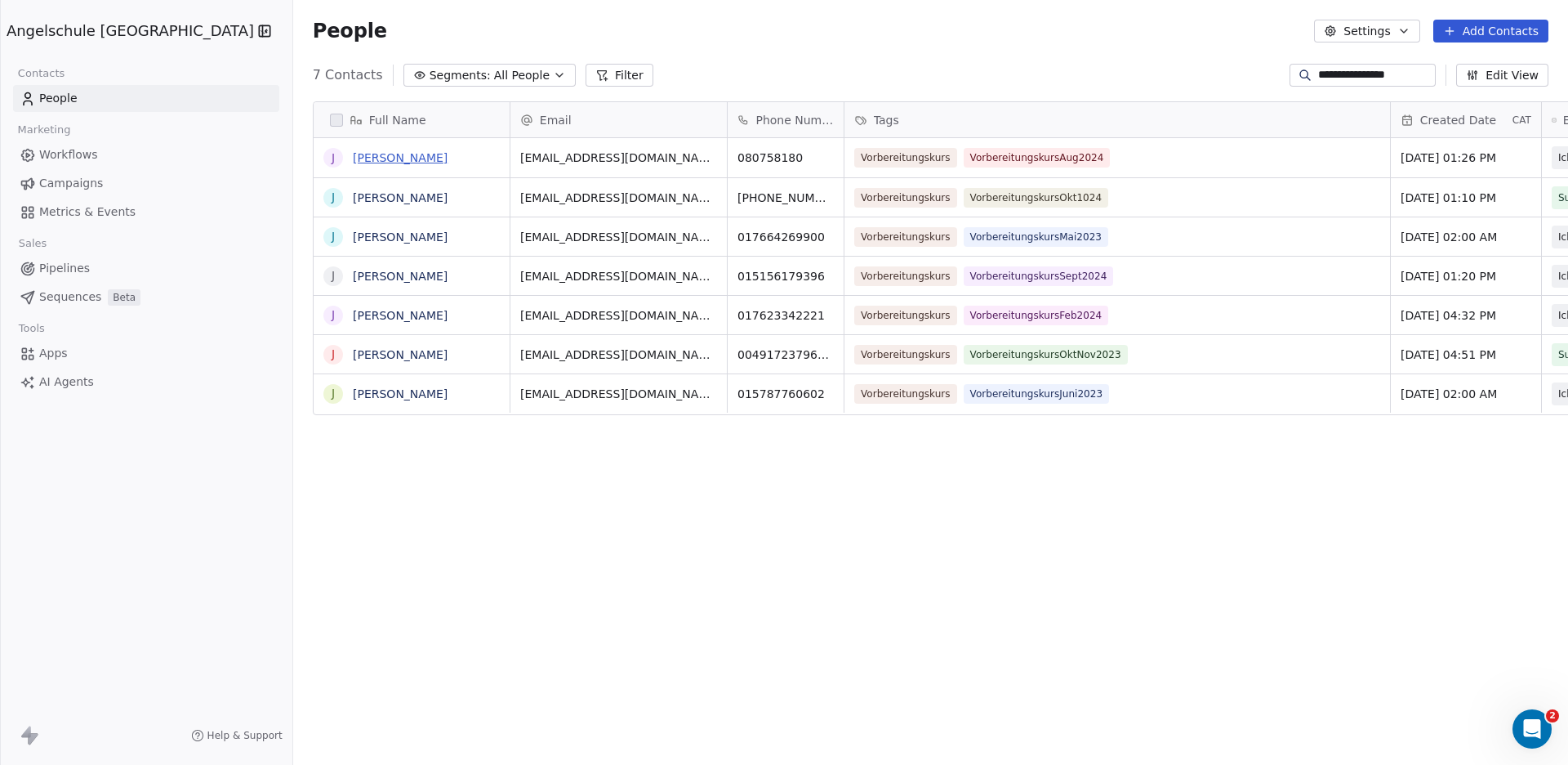
type input "**********"
click at [365, 161] on link "[PERSON_NAME]" at bounding box center [400, 158] width 95 height 13
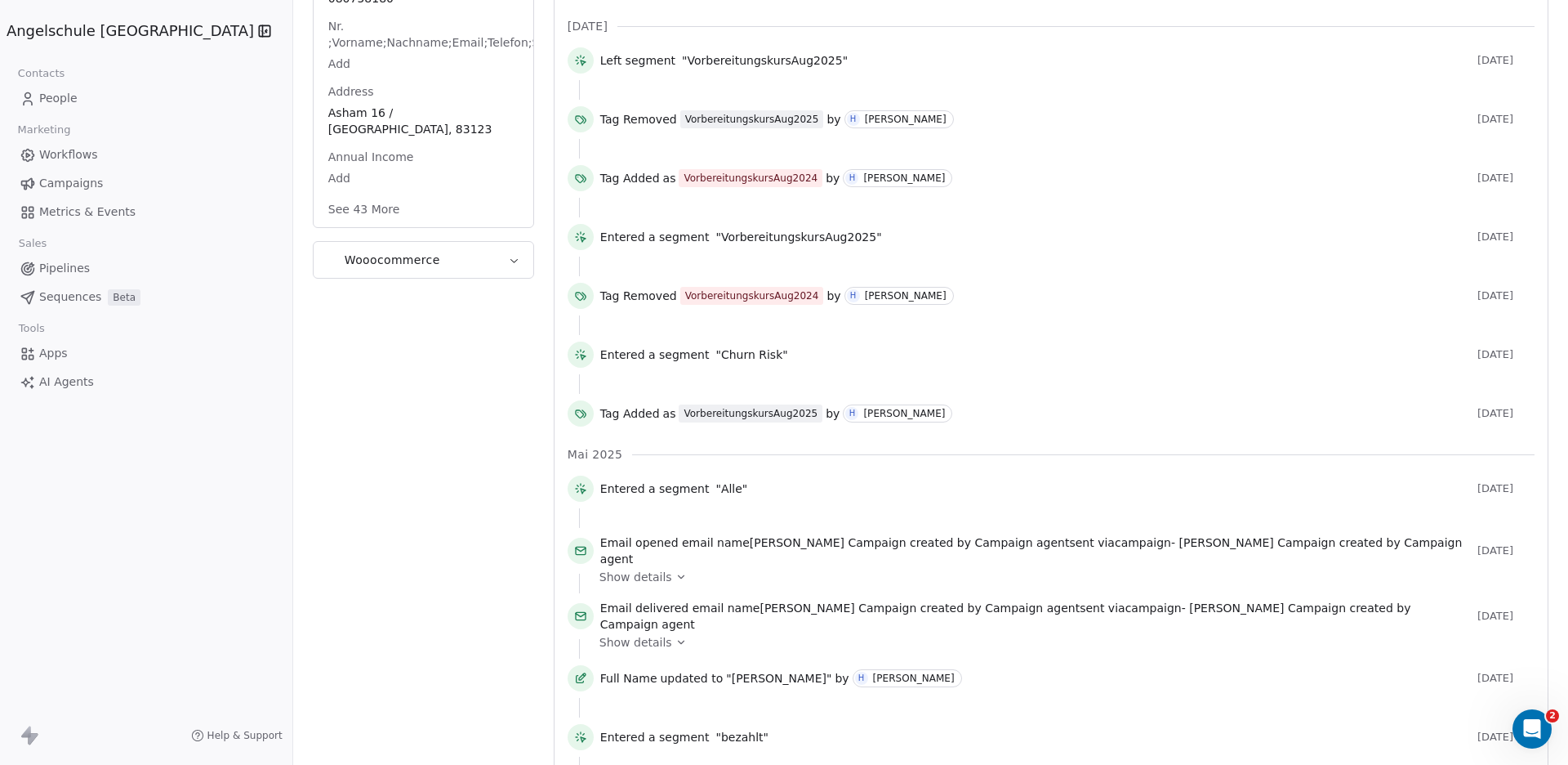
scroll to position [451, 0]
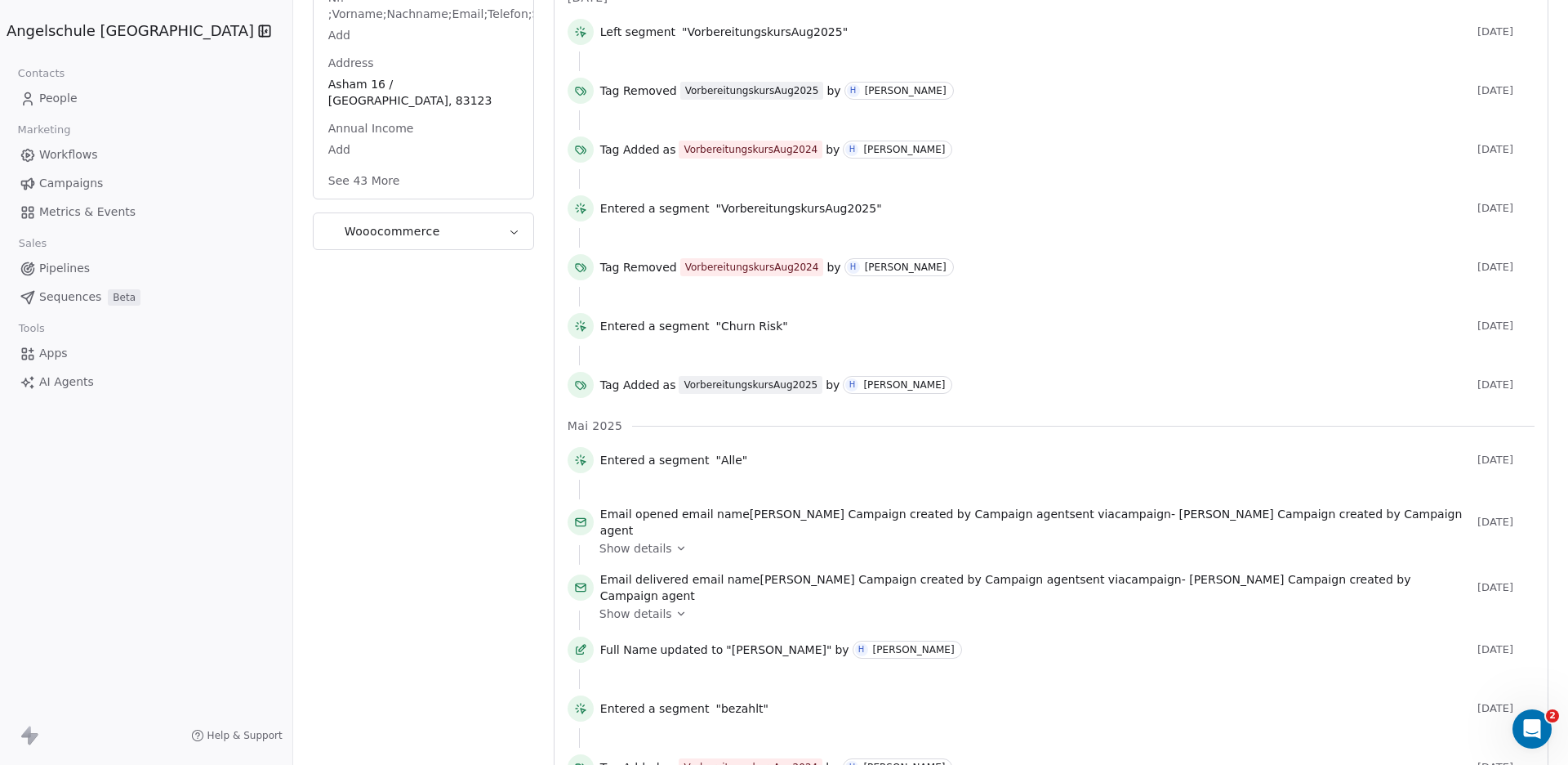
click at [319, 166] on button "See 43 More" at bounding box center [364, 180] width 91 height 29
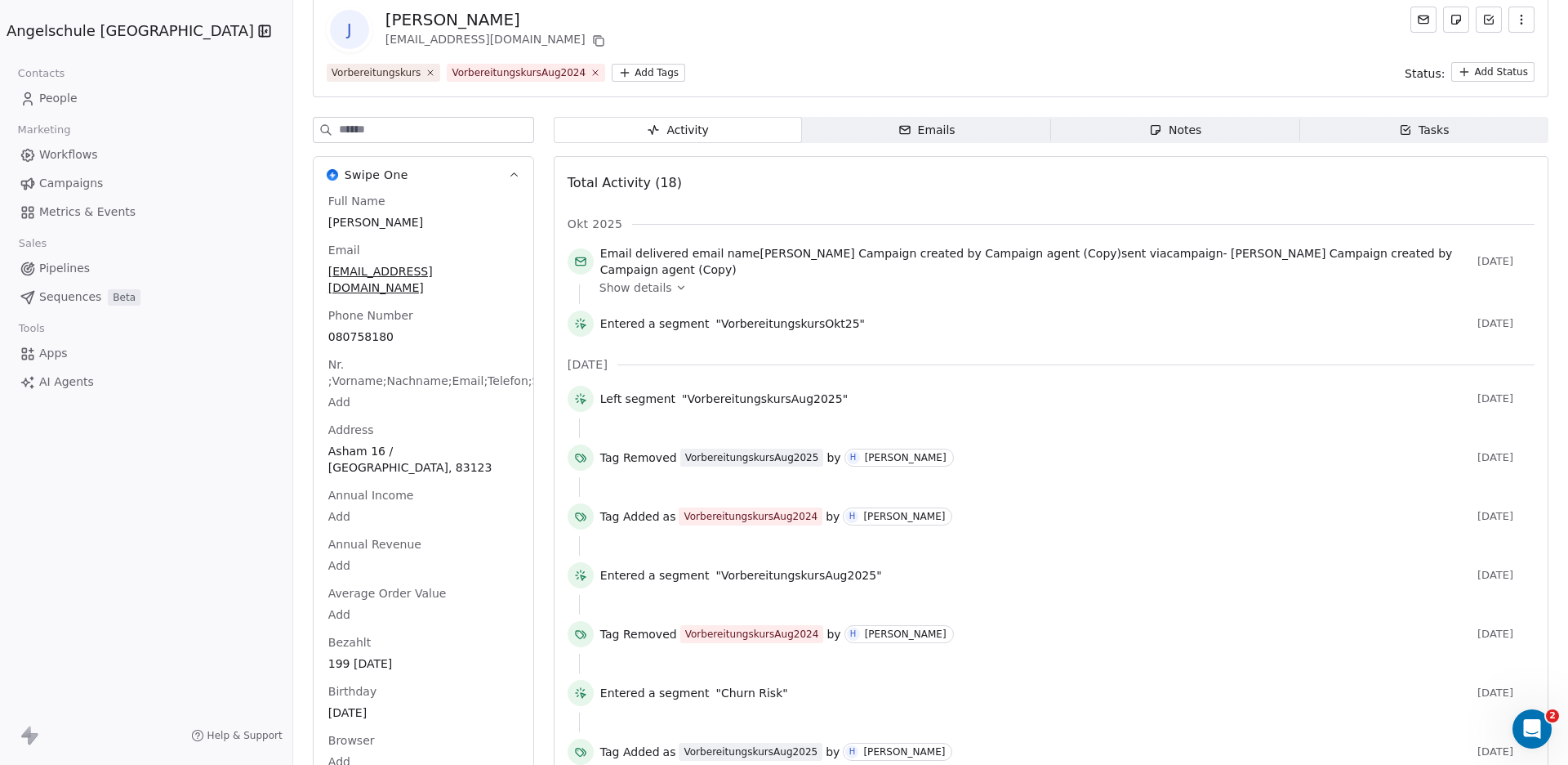
scroll to position [0, 0]
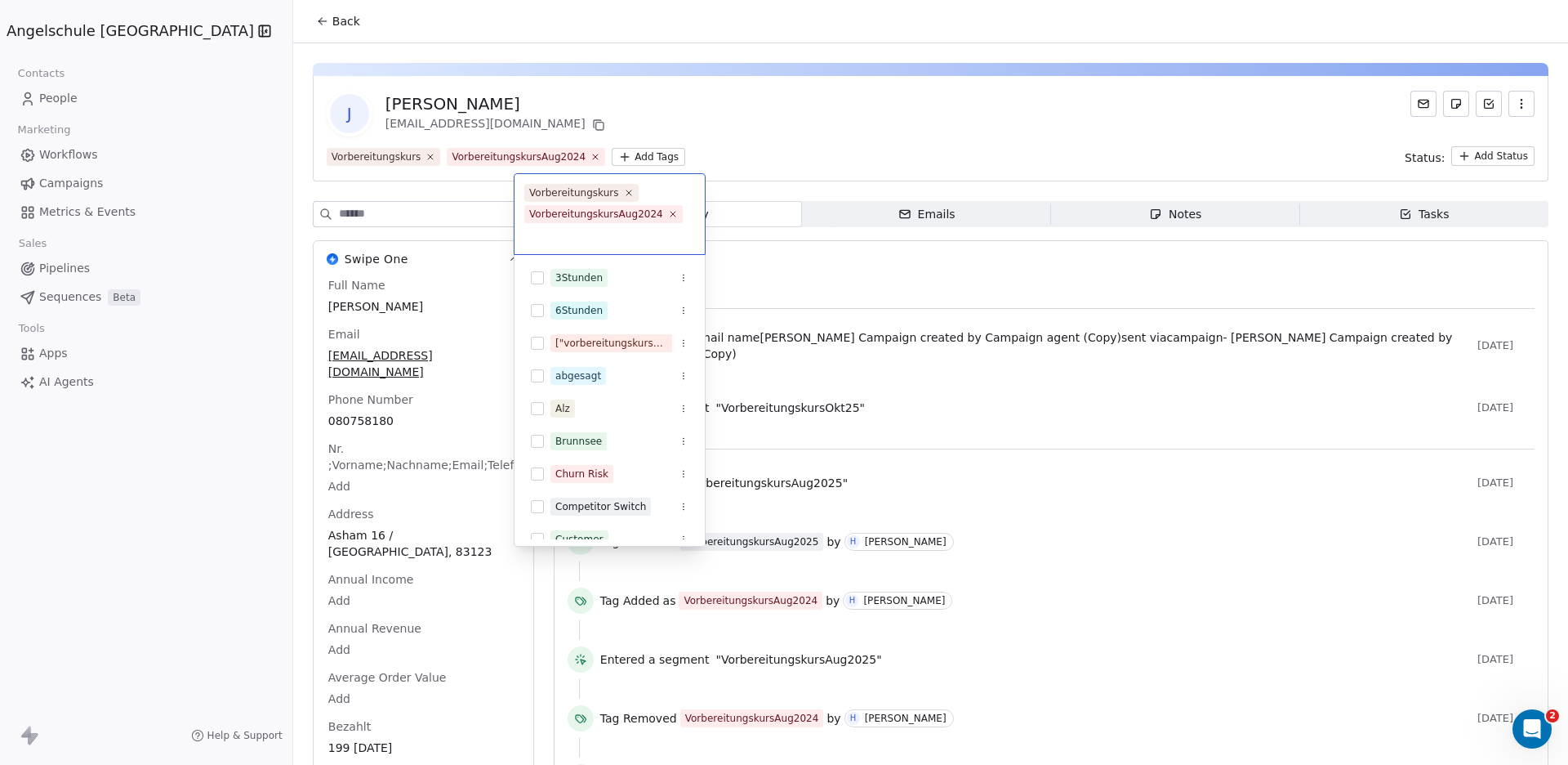
click at [571, 239] on input "text" at bounding box center [610, 236] width 171 height 18
click at [645, 150] on html "Angelschule Bayern Contacts People Marketing Workflows Campaigns Metrics & Even…" at bounding box center [784, 382] width 1568 height 765
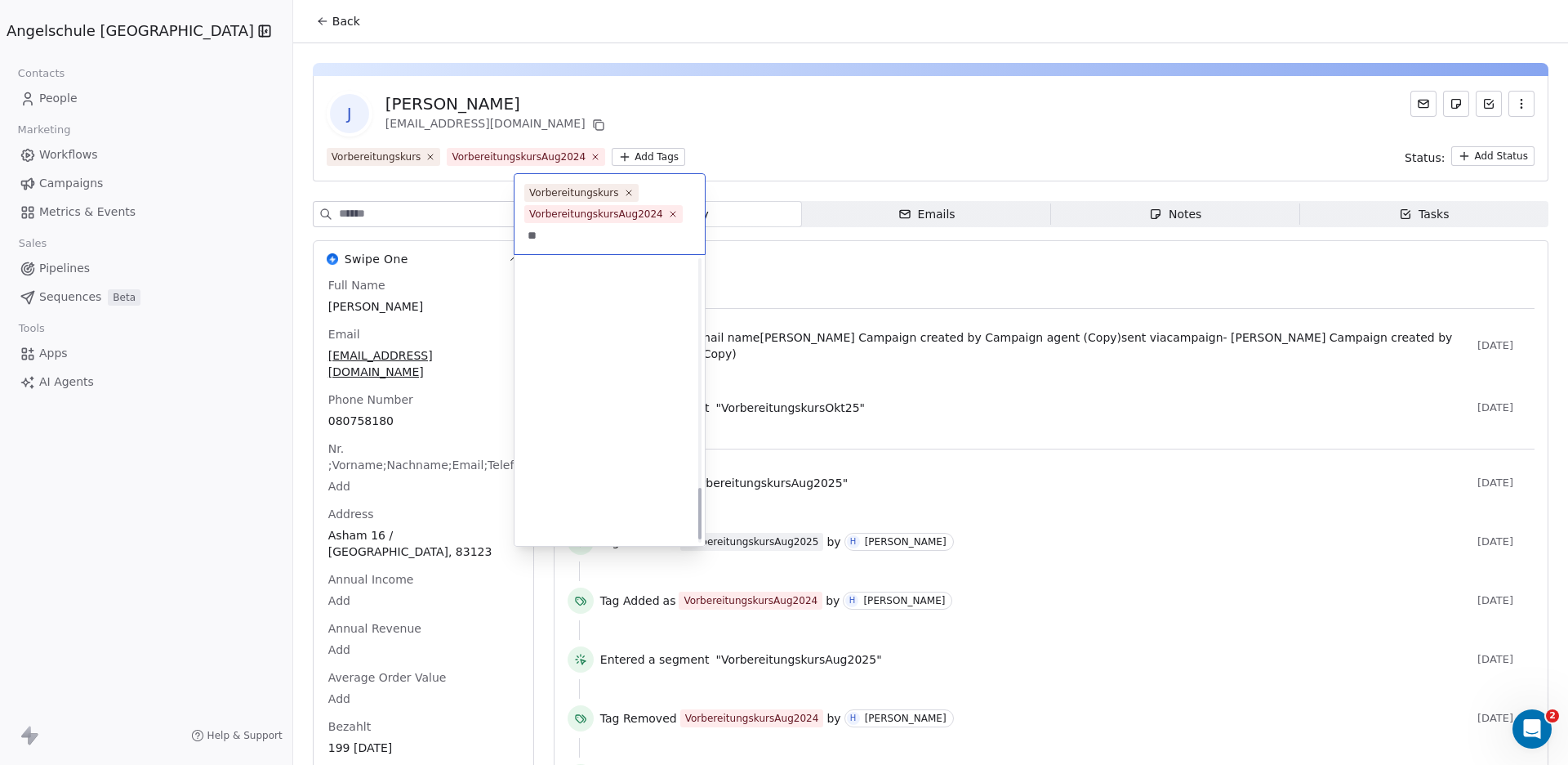
scroll to position [1240, 0]
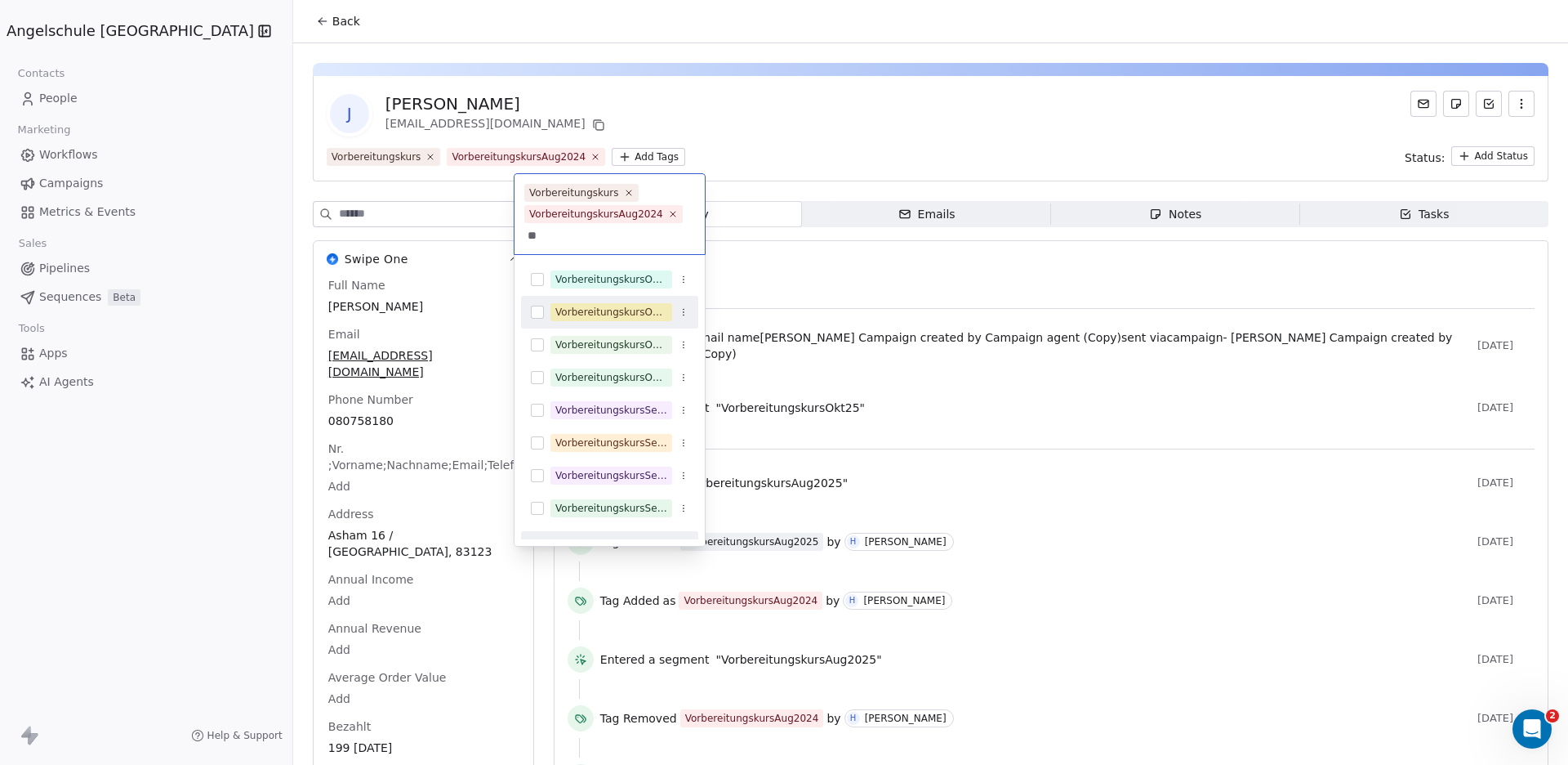
type input "**"
click at [536, 311] on button "Suggestions" at bounding box center [538, 312] width 13 height 13
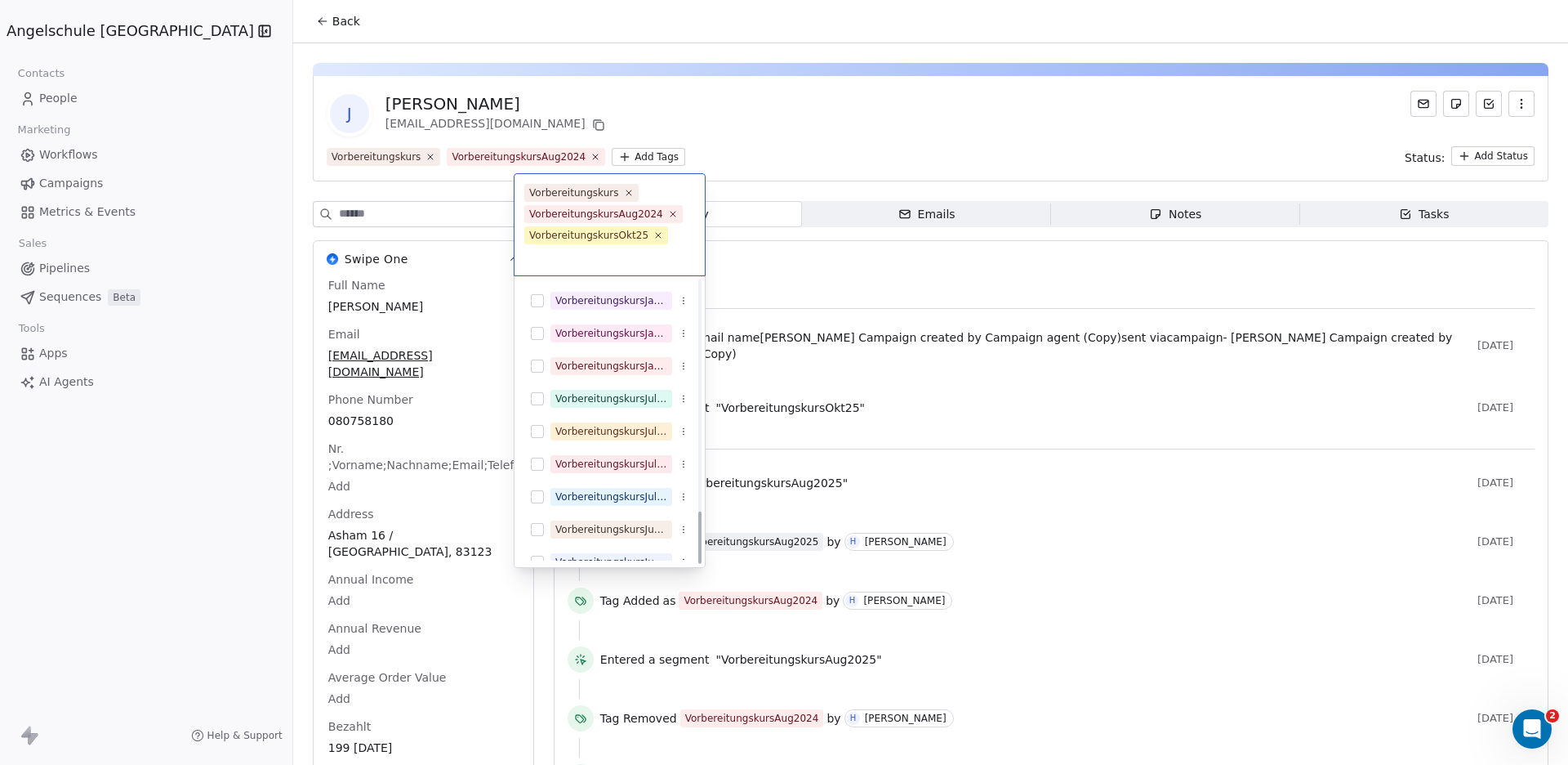
scroll to position [1225, 0]
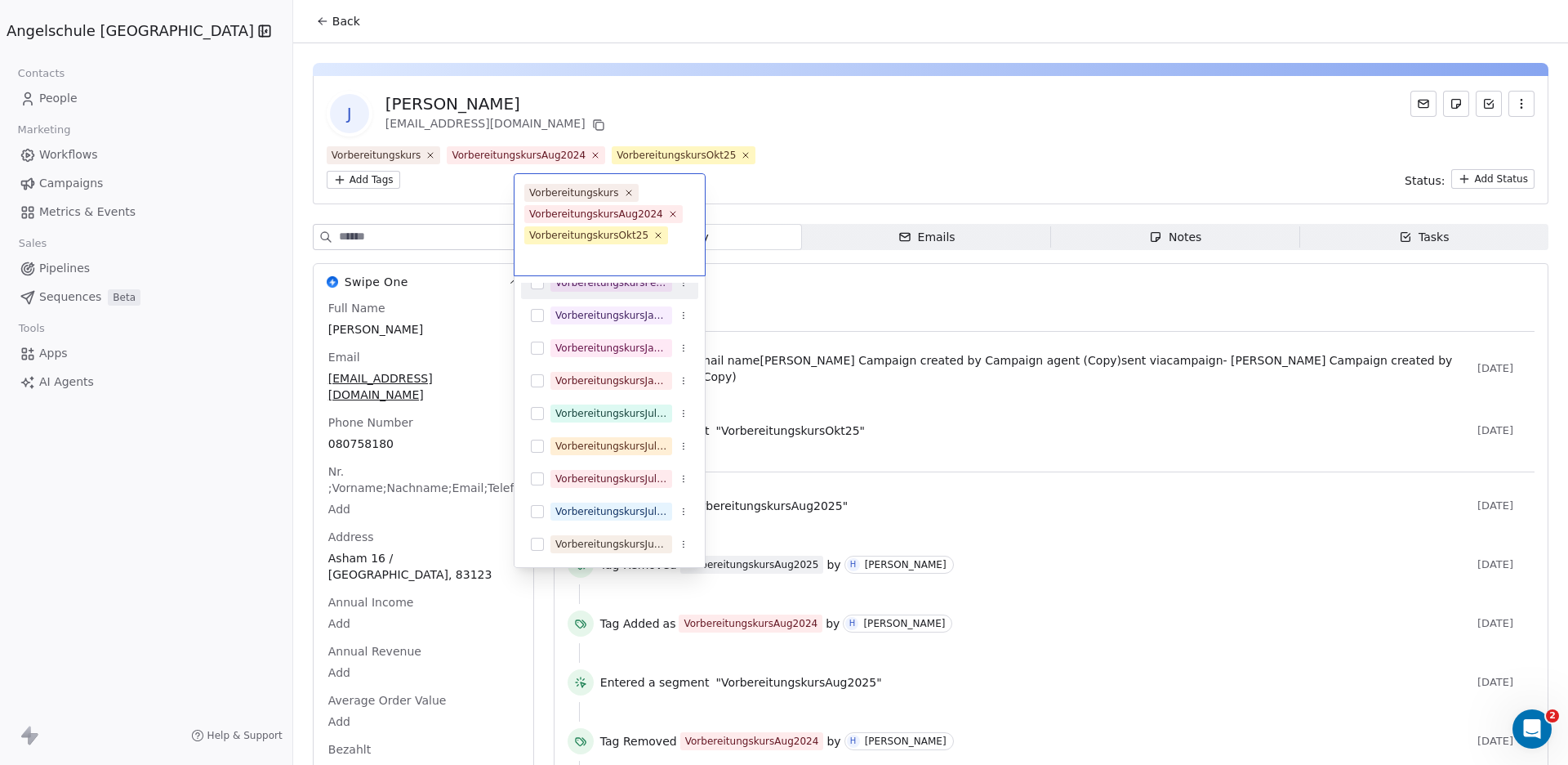
click at [776, 149] on html "Angelschule Bayern Contacts People Marketing Workflows Campaigns Metrics & Even…" at bounding box center [784, 382] width 1568 height 765
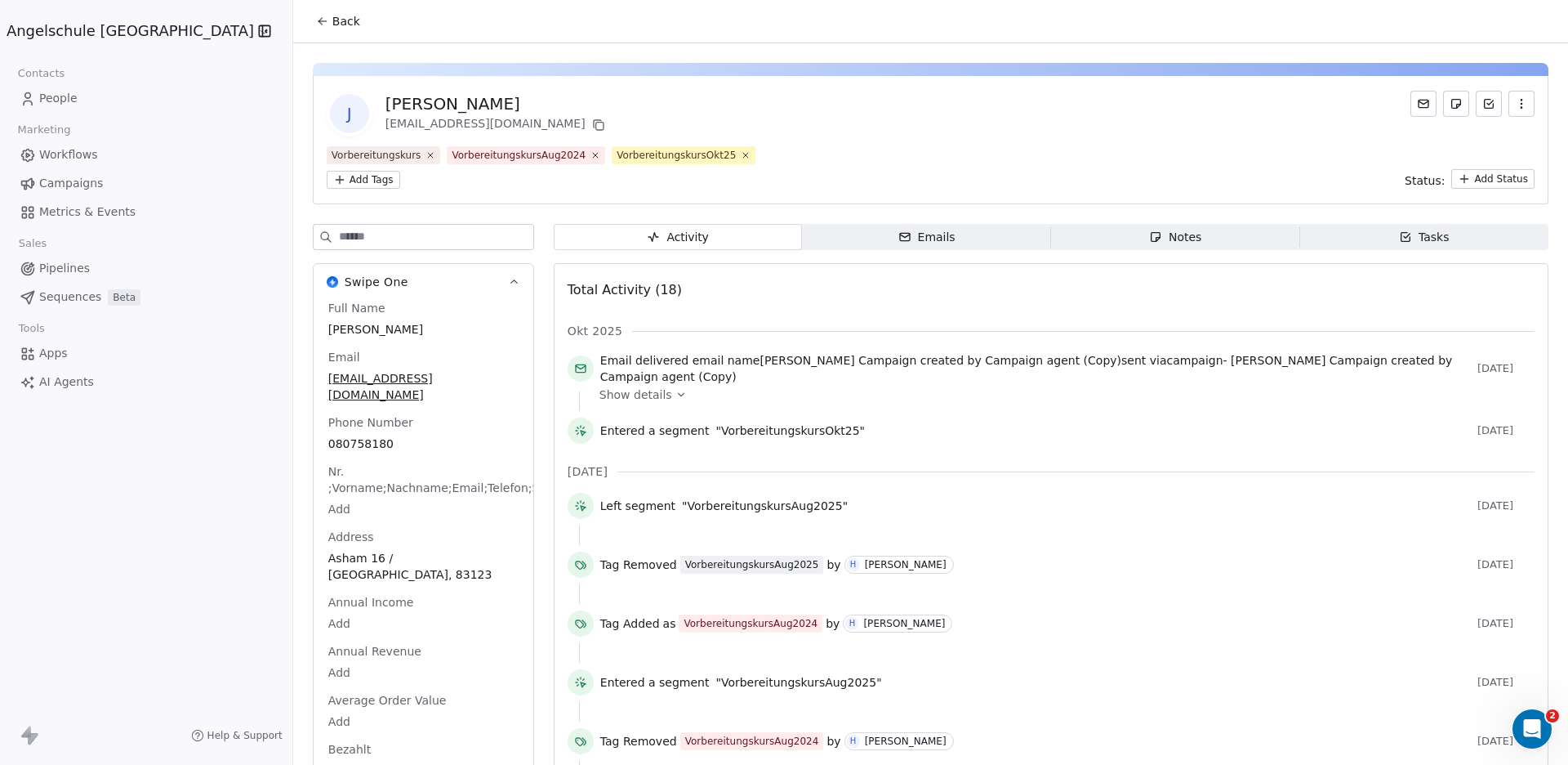
click at [319, 22] on icon at bounding box center [320, 23] width 3 height 3
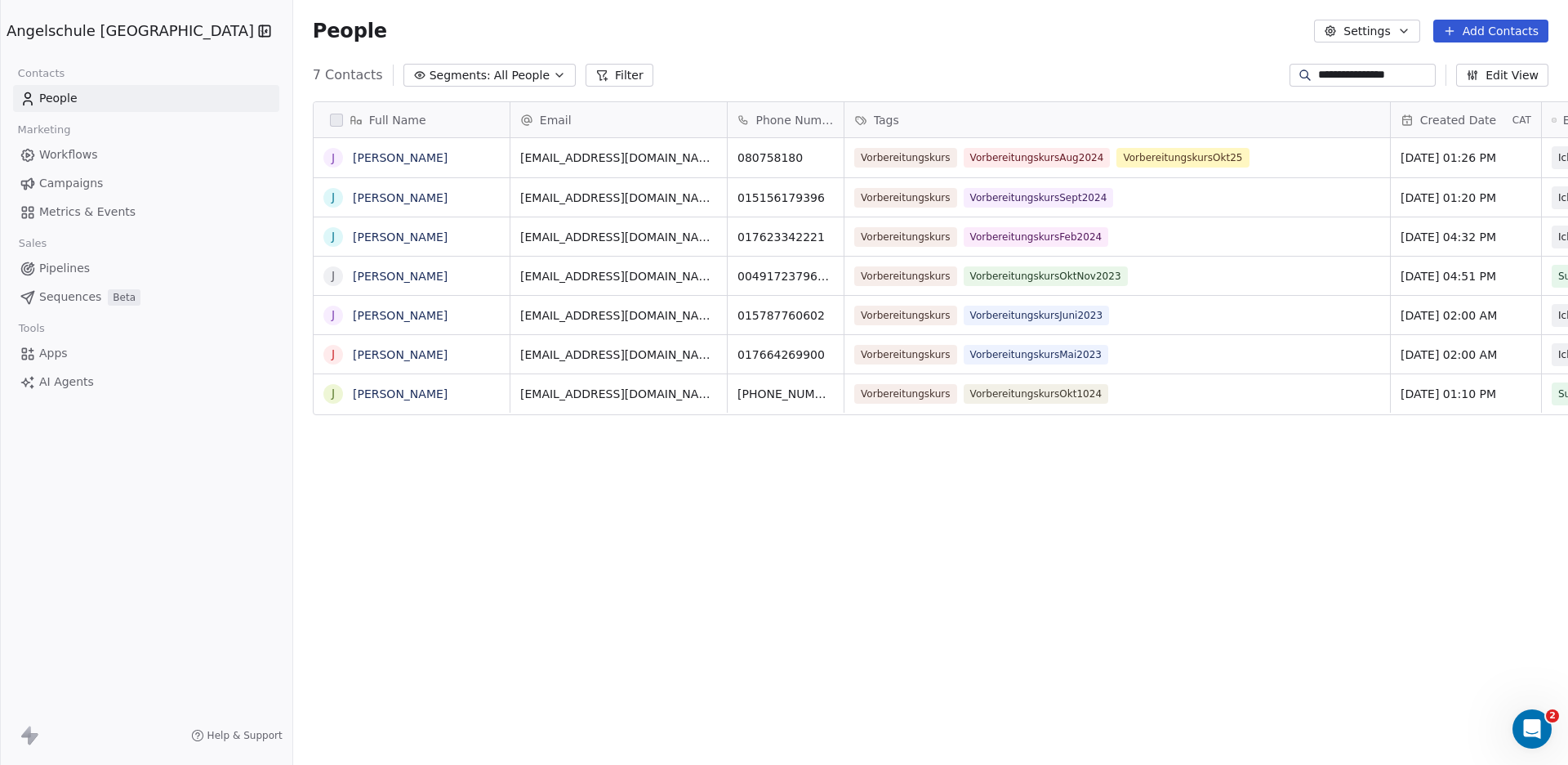
scroll to position [659, 1334]
click at [68, 183] on span "Campaigns" at bounding box center [71, 183] width 64 height 17
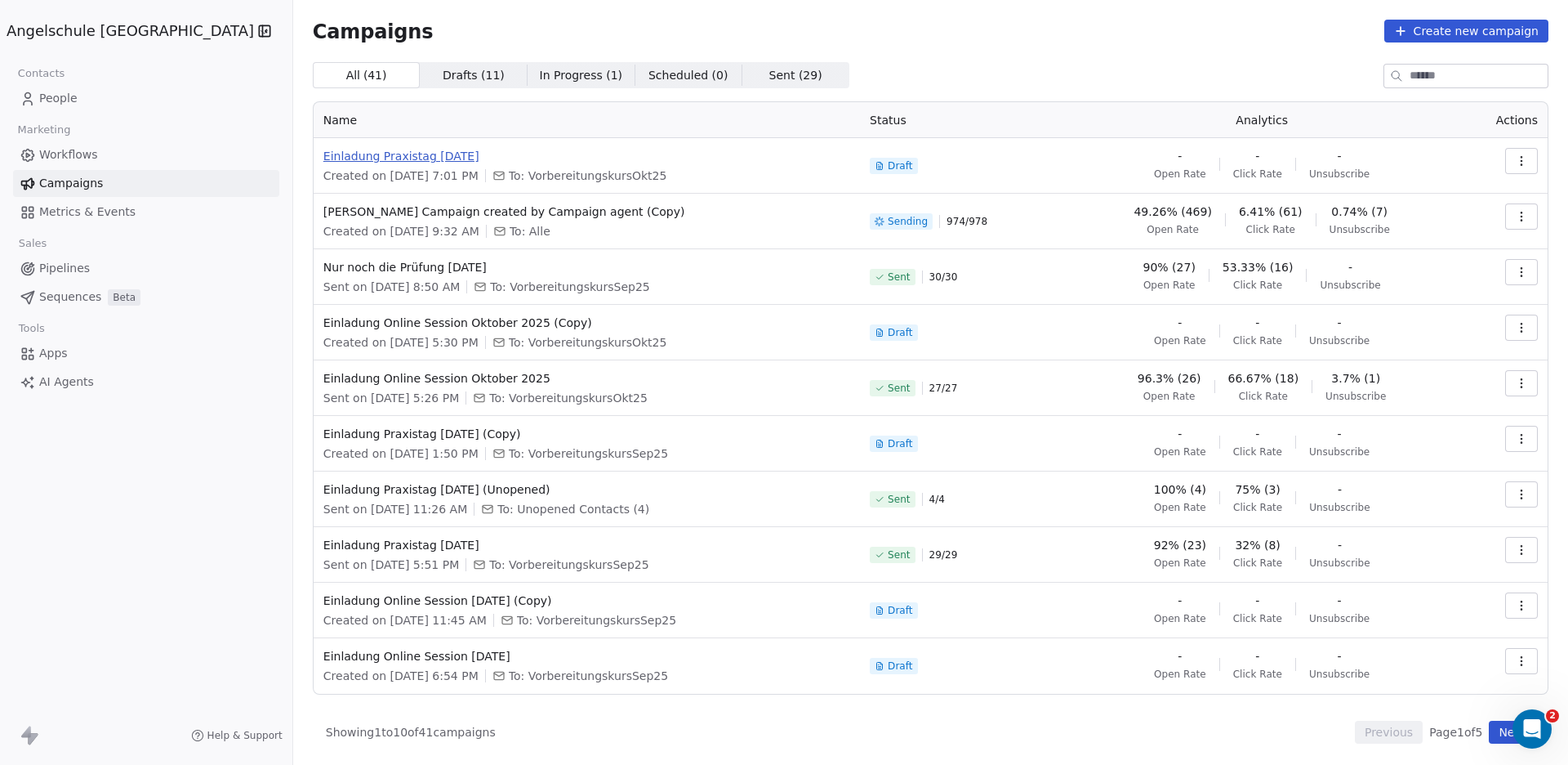
click at [352, 153] on span "Einladung Praxistag [DATE]" at bounding box center [587, 156] width 527 height 17
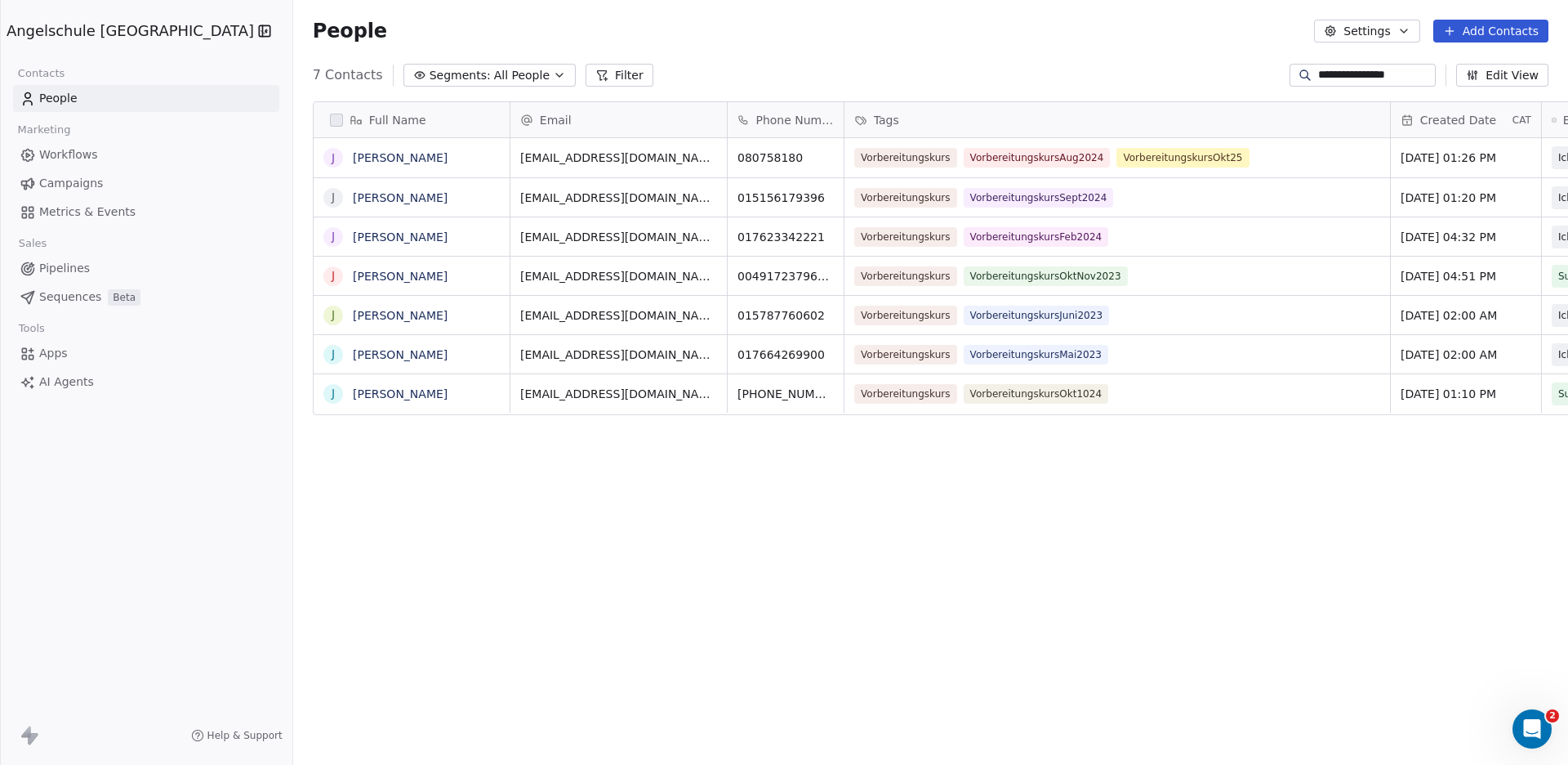
scroll to position [659, 1334]
click at [553, 77] on icon "button" at bounding box center [560, 76] width 13 height 13
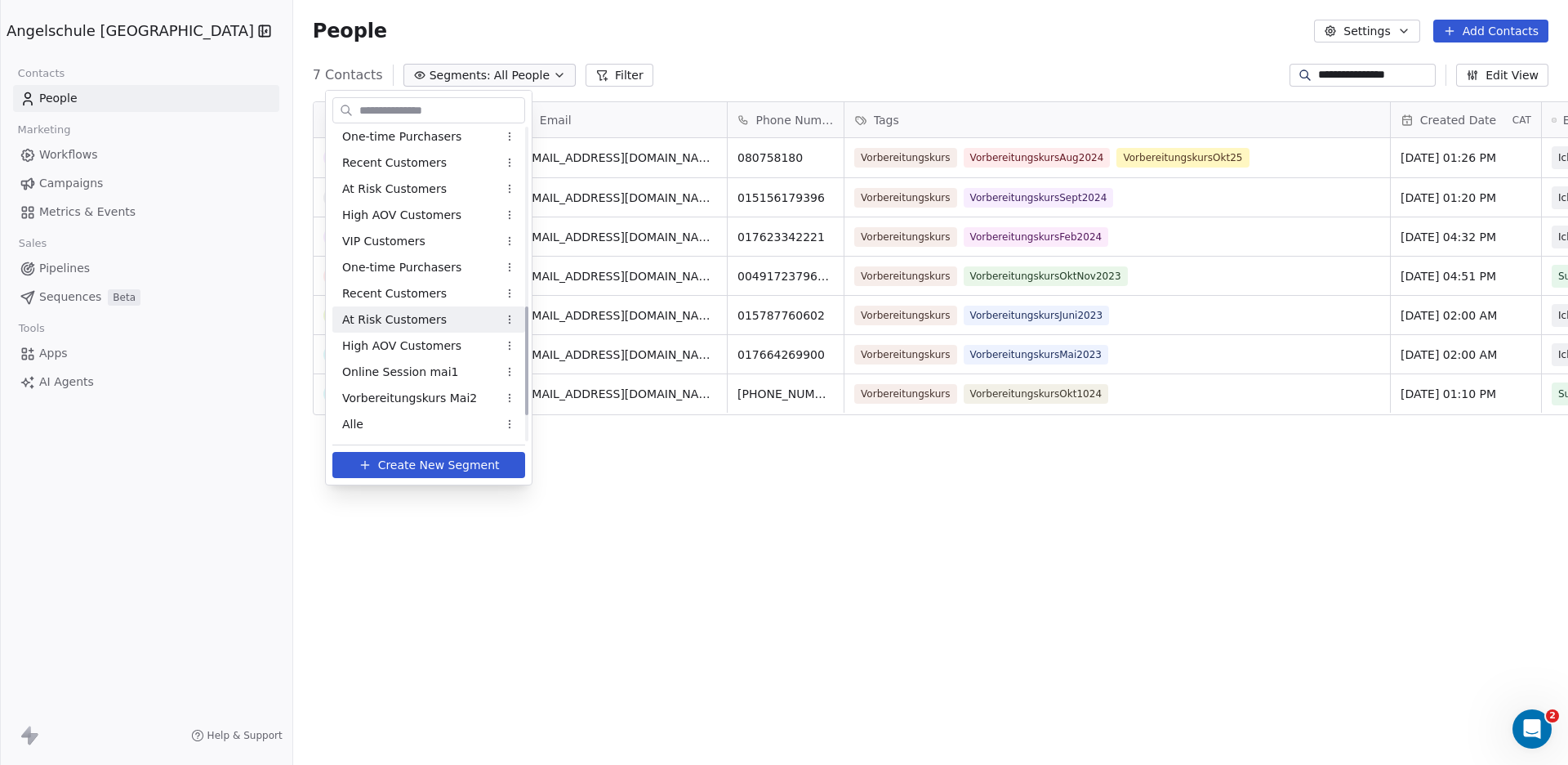
scroll to position [581, 0]
click at [441, 421] on span "VorbereitungskursOkt25" at bounding box center [411, 425] width 139 height 17
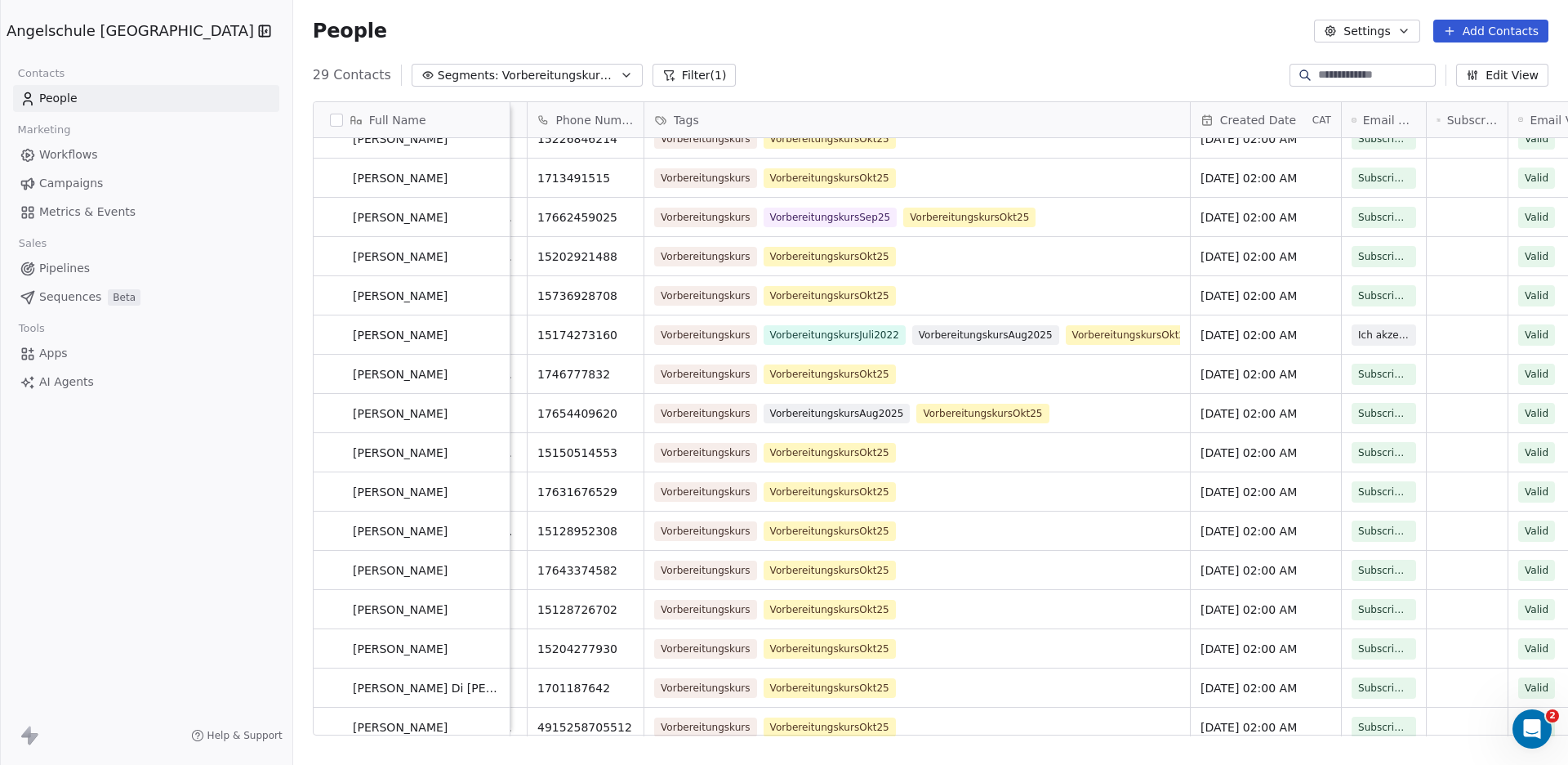
scroll to position [0, 0]
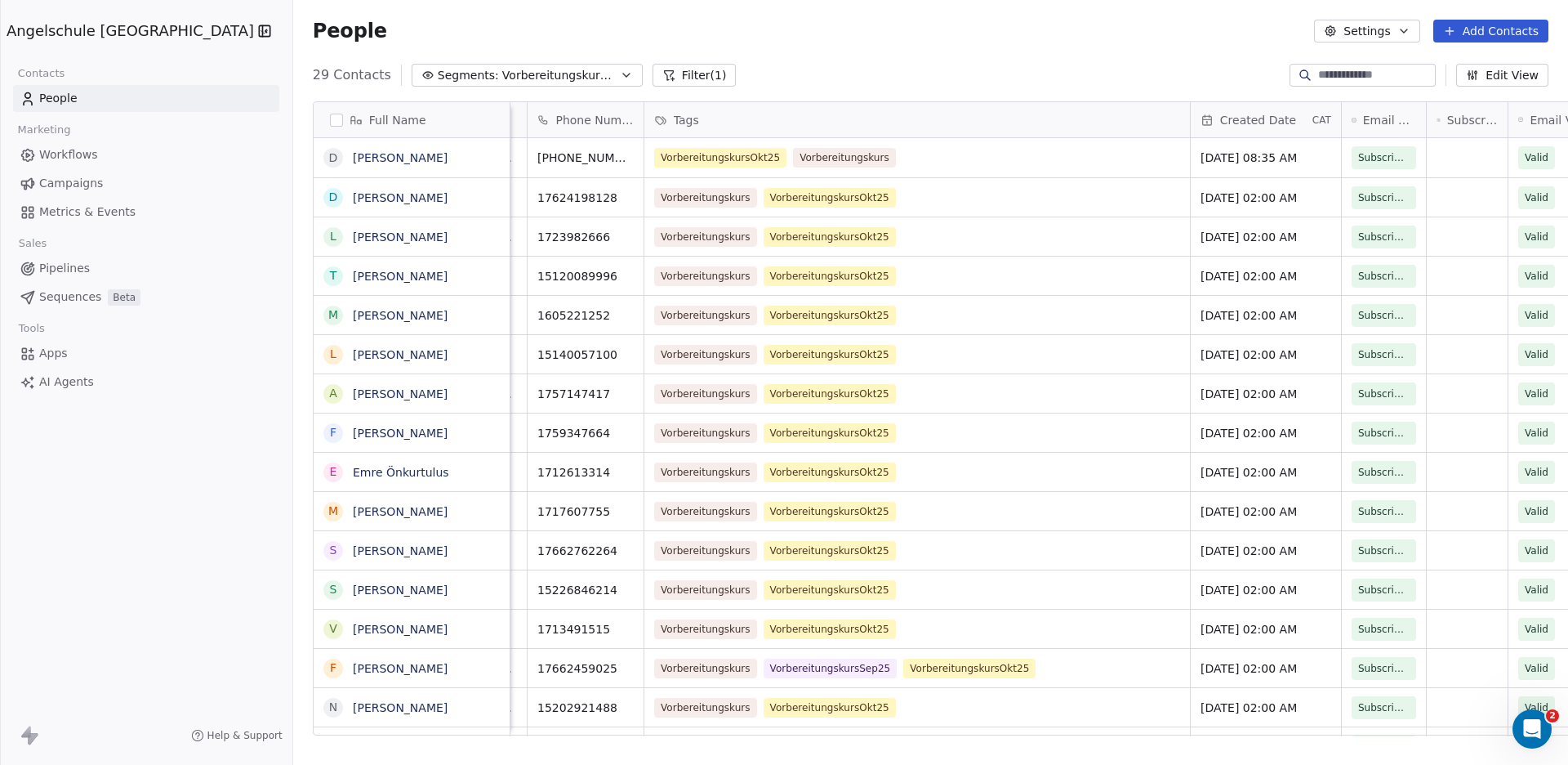
click at [62, 182] on span "Campaigns" at bounding box center [71, 183] width 64 height 17
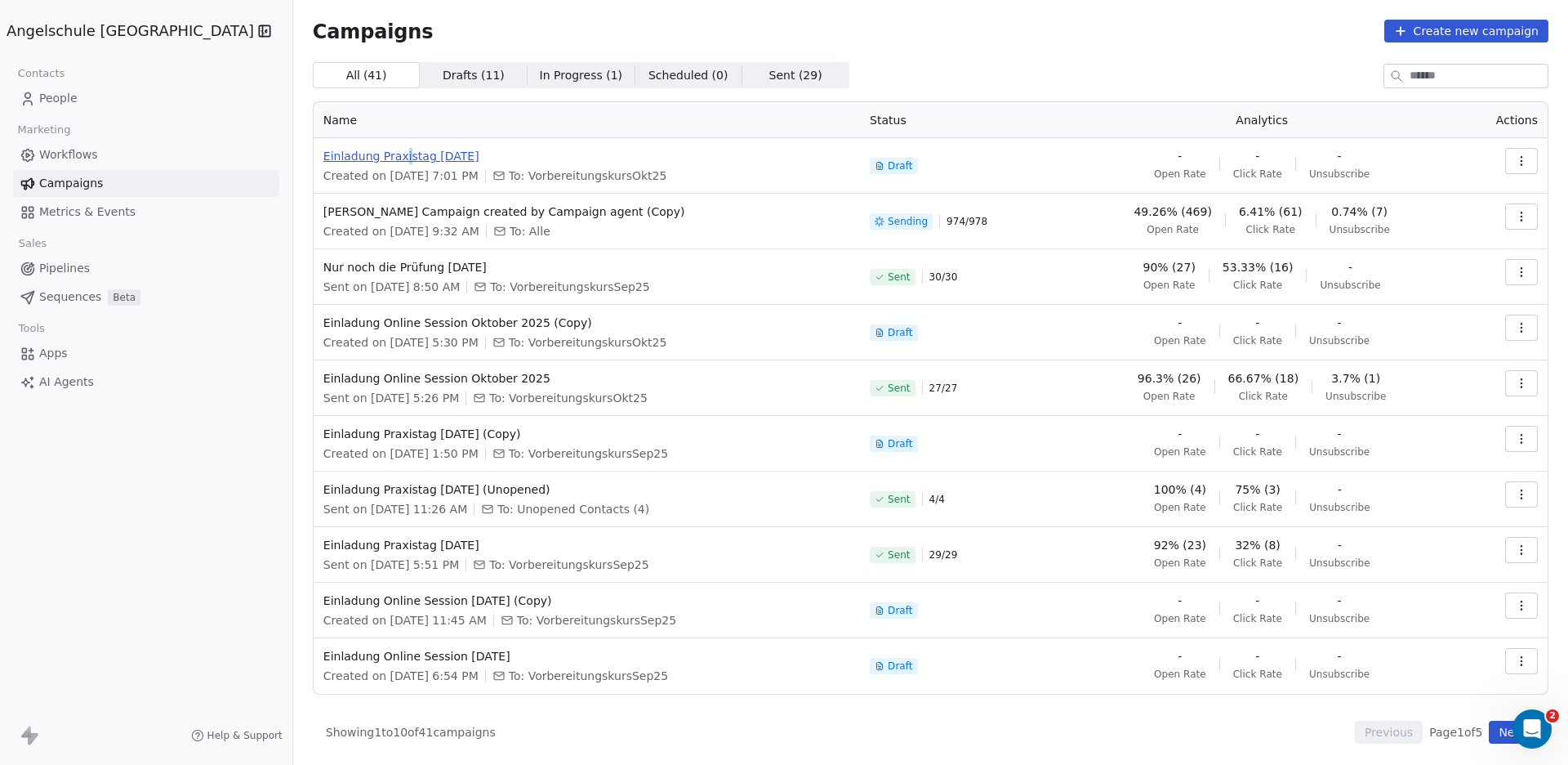
click at [329, 152] on span "Einladung Praxistag [DATE]" at bounding box center [587, 156] width 527 height 17
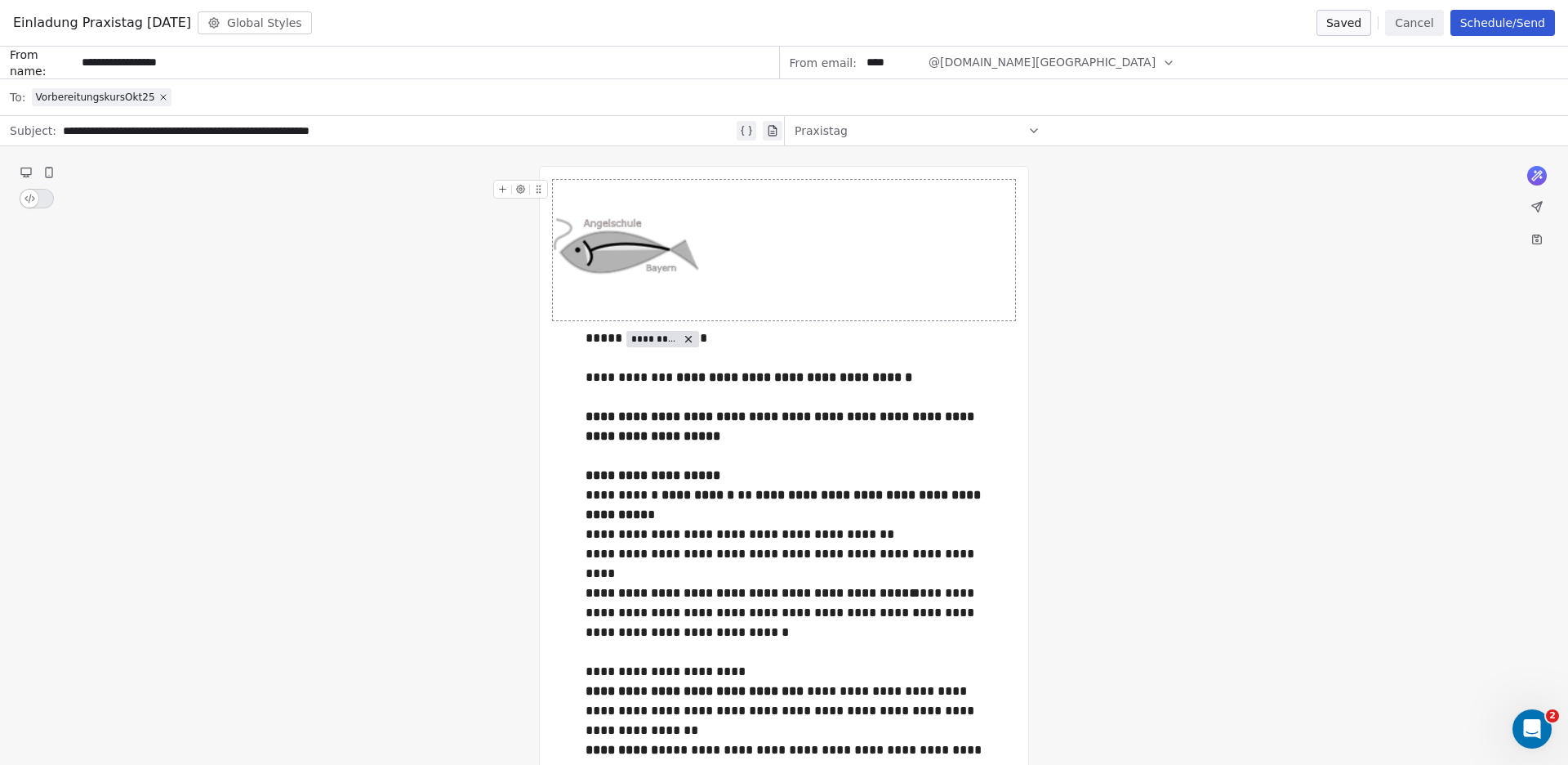
click at [1498, 23] on button "Schedule/Send" at bounding box center [1503, 23] width 105 height 27
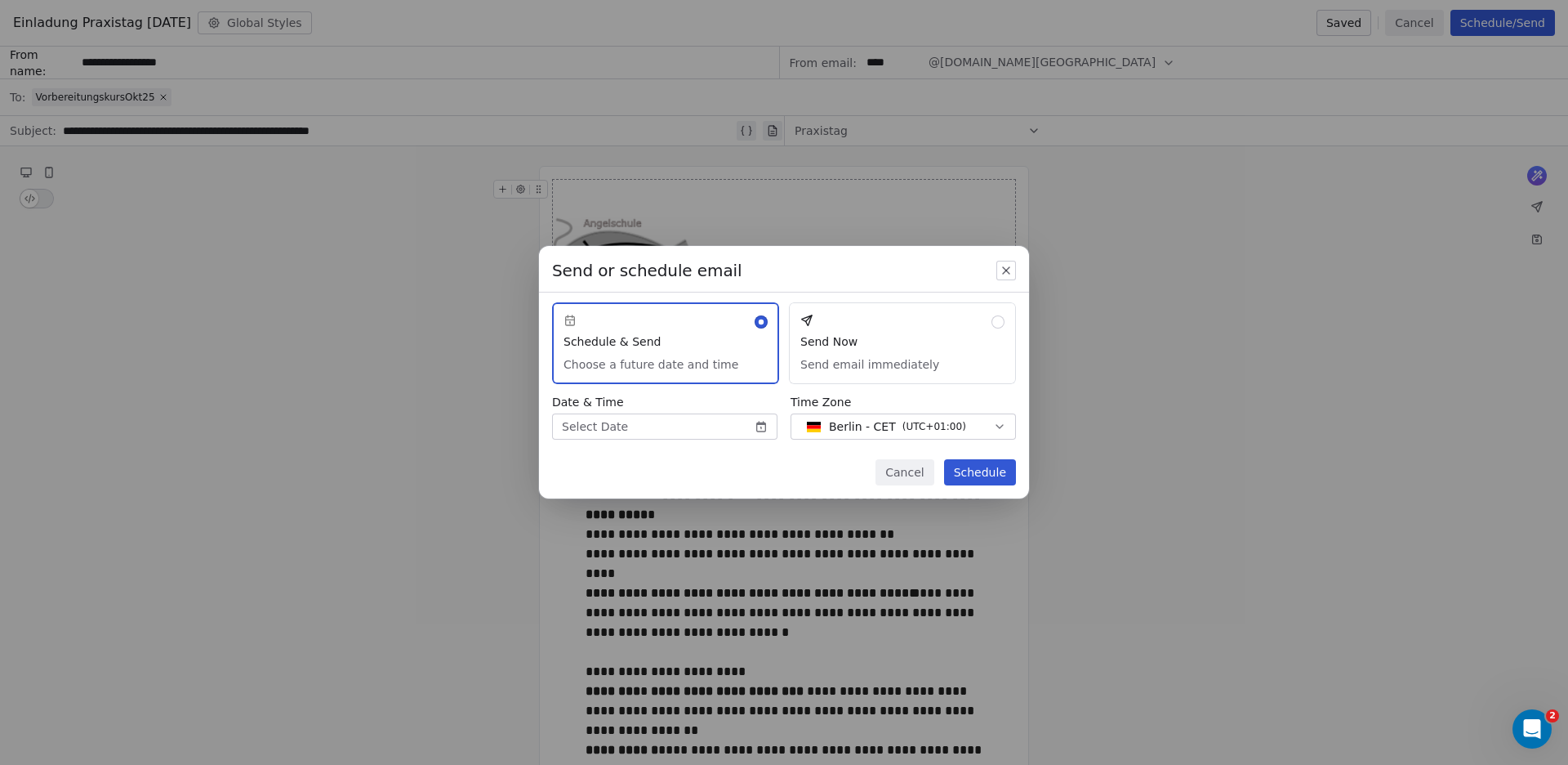
click at [996, 317] on button "Send Now Send email immediately" at bounding box center [903, 343] width 227 height 81
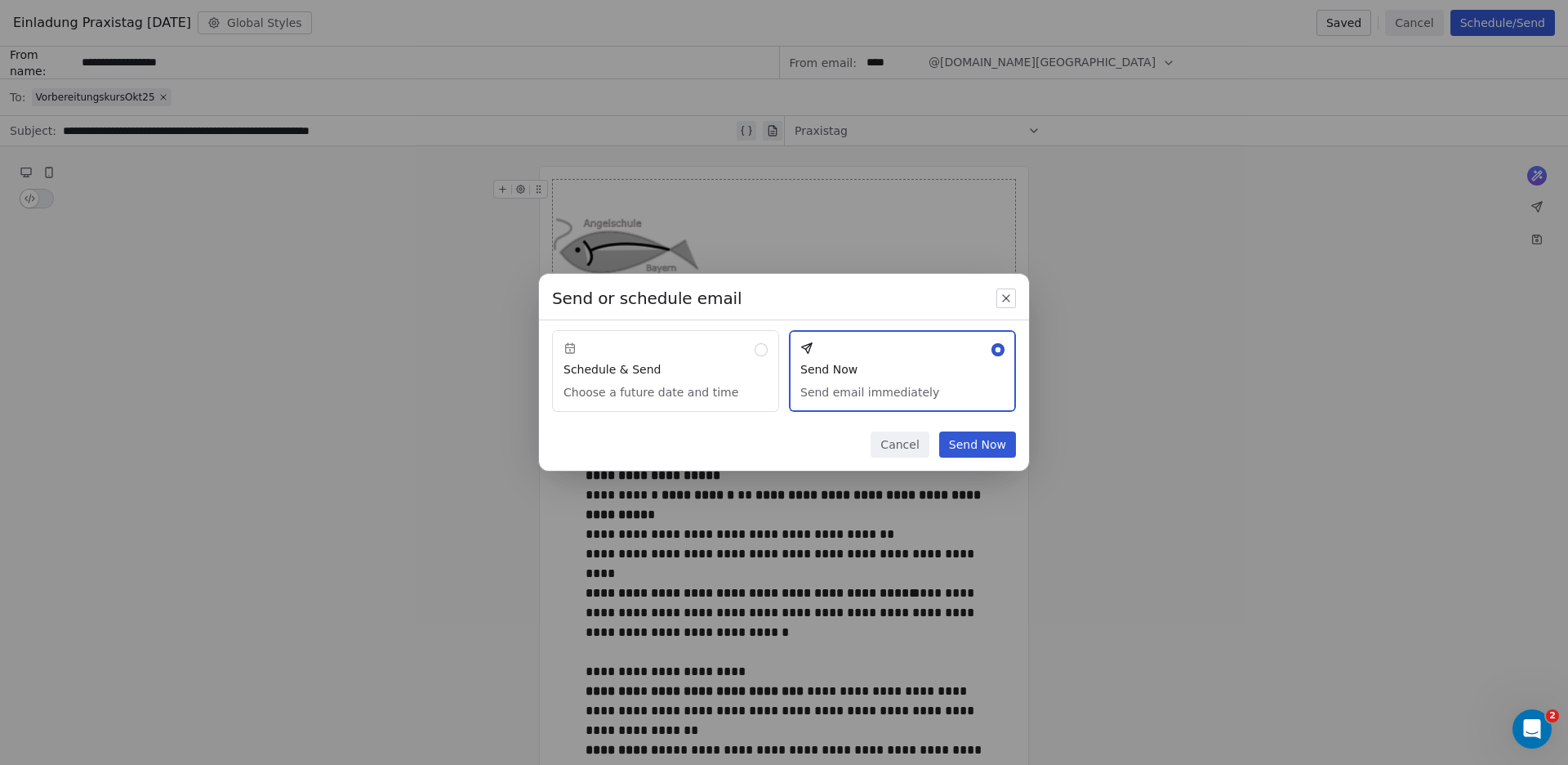
click at [996, 450] on button "Send Now" at bounding box center [977, 445] width 77 height 27
